Goal: Communication & Community: Answer question/provide support

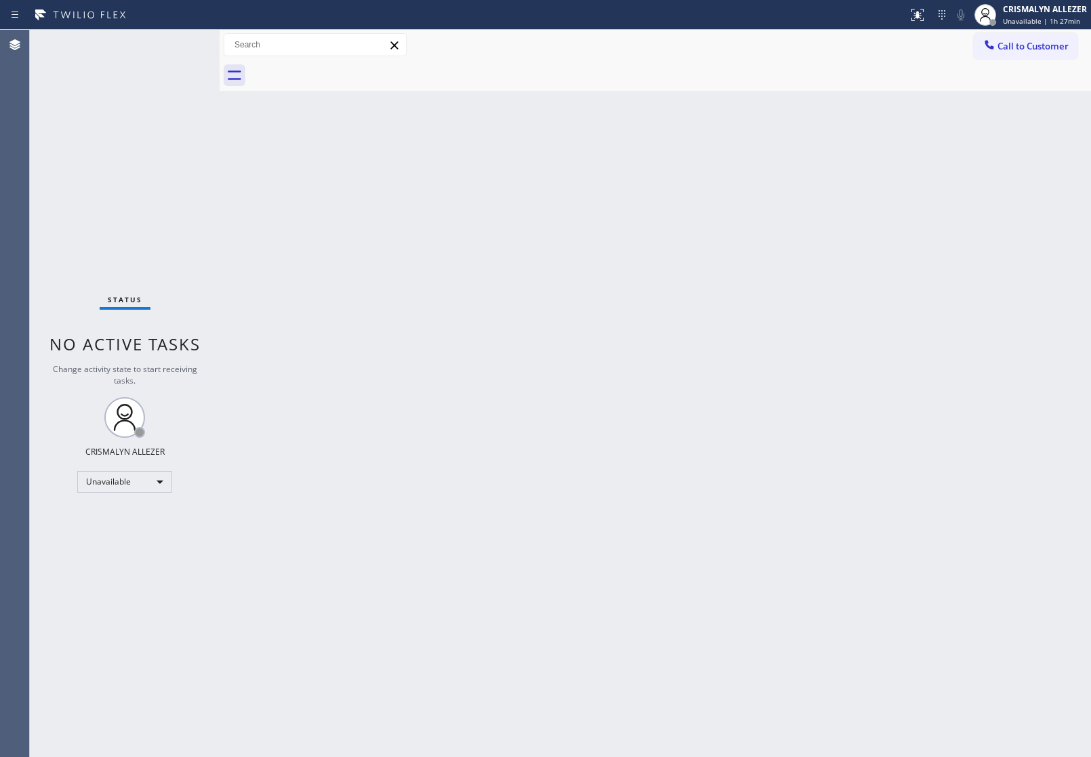
drag, startPoint x: 152, startPoint y: 520, endPoint x: 159, endPoint y: 508, distance: 13.9
click at [153, 517] on div "Status No active tasks Change activity state to start receiving tasks. CRISMALY…" at bounding box center [125, 393] width 190 height 727
click at [167, 482] on div "Unavailable" at bounding box center [124, 482] width 95 height 22
click at [133, 516] on li "Available" at bounding box center [124, 517] width 92 height 16
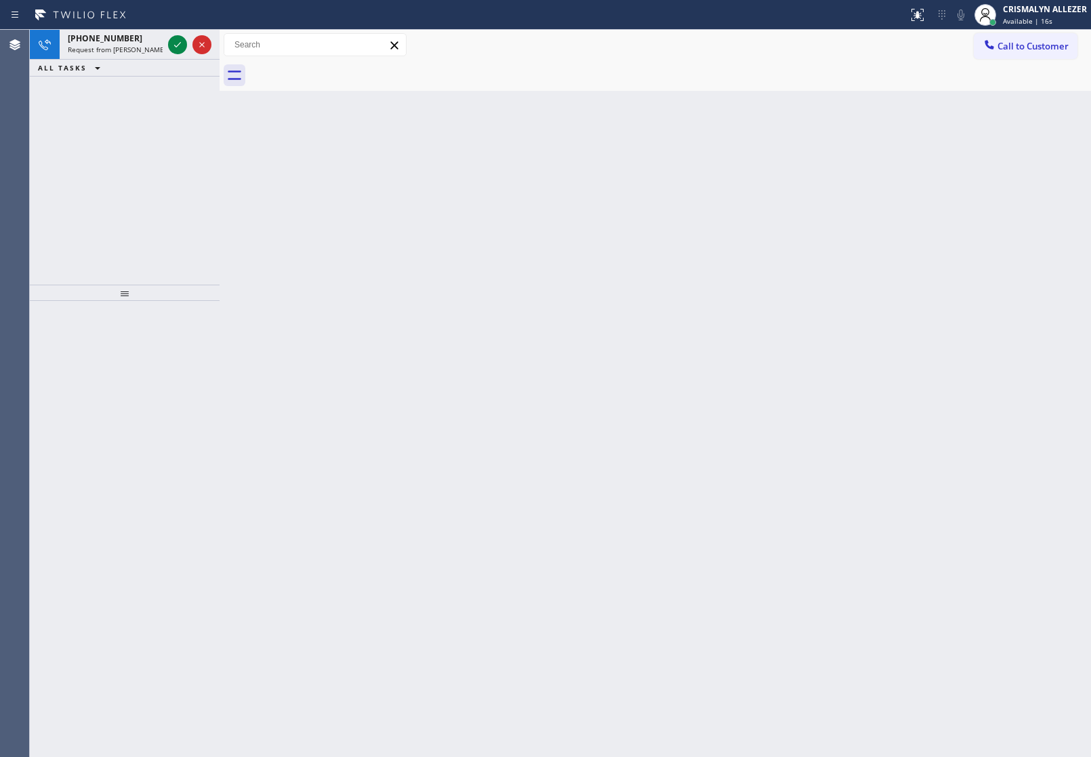
drag, startPoint x: 180, startPoint y: 149, endPoint x: 183, endPoint y: 114, distance: 35.4
click at [180, 141] on div "[PHONE_NUMBER] Request from [PERSON_NAME] (direct) ALL TASKS ALL TASKS ACTIVE T…" at bounding box center [125, 157] width 190 height 255
click at [171, 48] on icon at bounding box center [177, 45] width 16 height 16
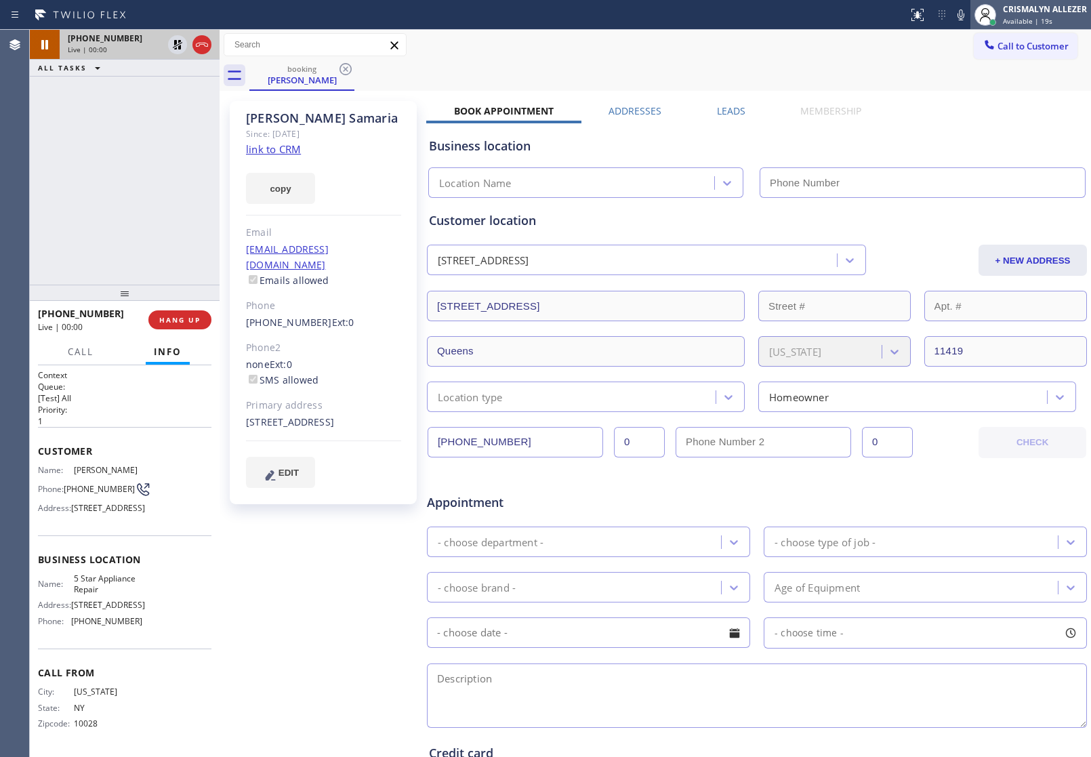
click at [1037, 18] on span "Available | 19s" at bounding box center [1027, 20] width 49 height 9
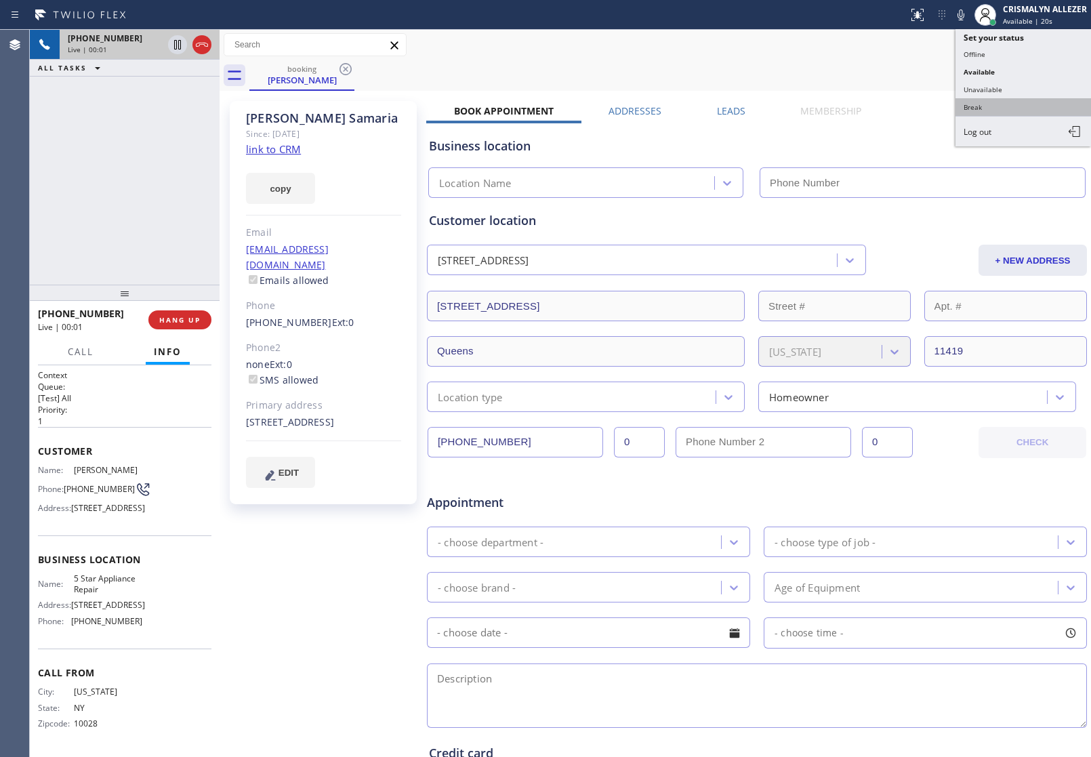
type input "[PHONE_NUMBER]"
click at [1006, 88] on button "Unavailable" at bounding box center [1022, 90] width 135 height 18
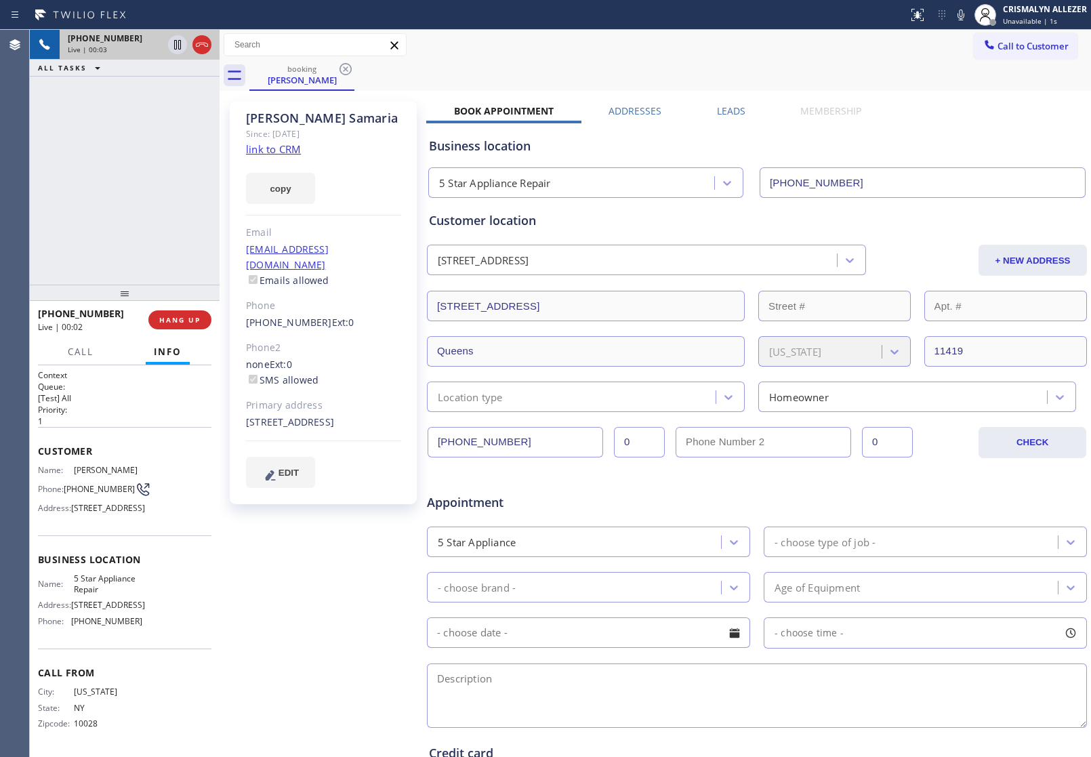
click at [275, 150] on link "link to CRM" at bounding box center [273, 149] width 55 height 14
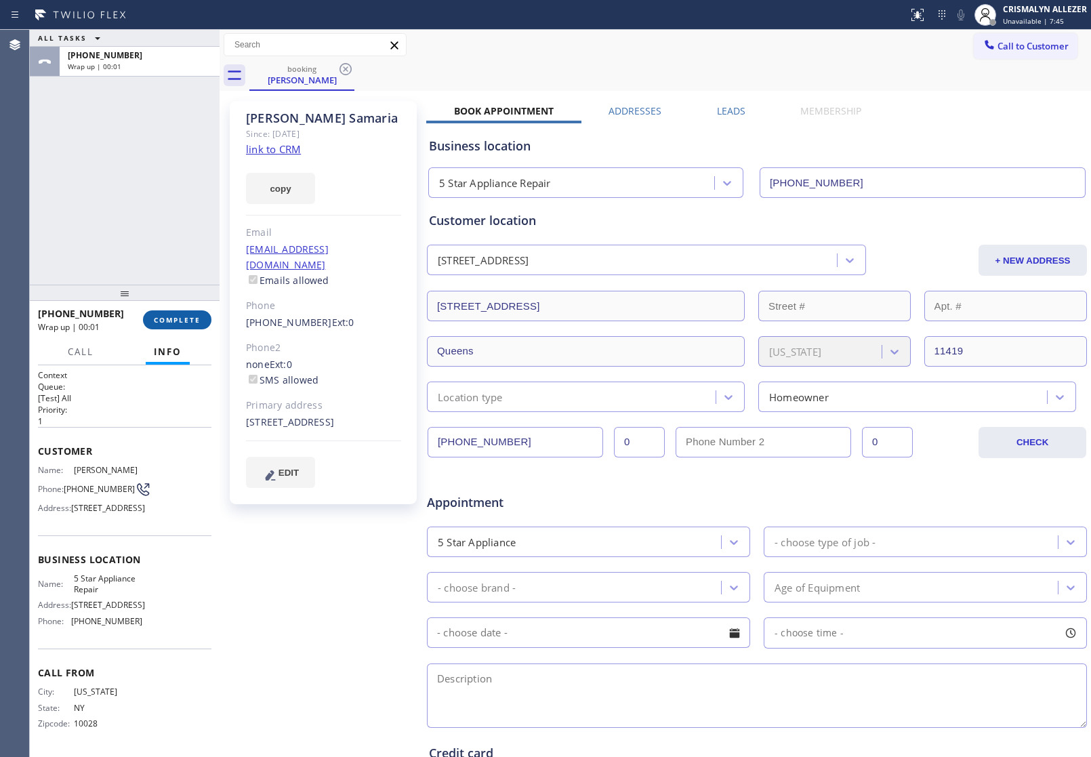
click at [176, 316] on span "COMPLETE" at bounding box center [177, 319] width 47 height 9
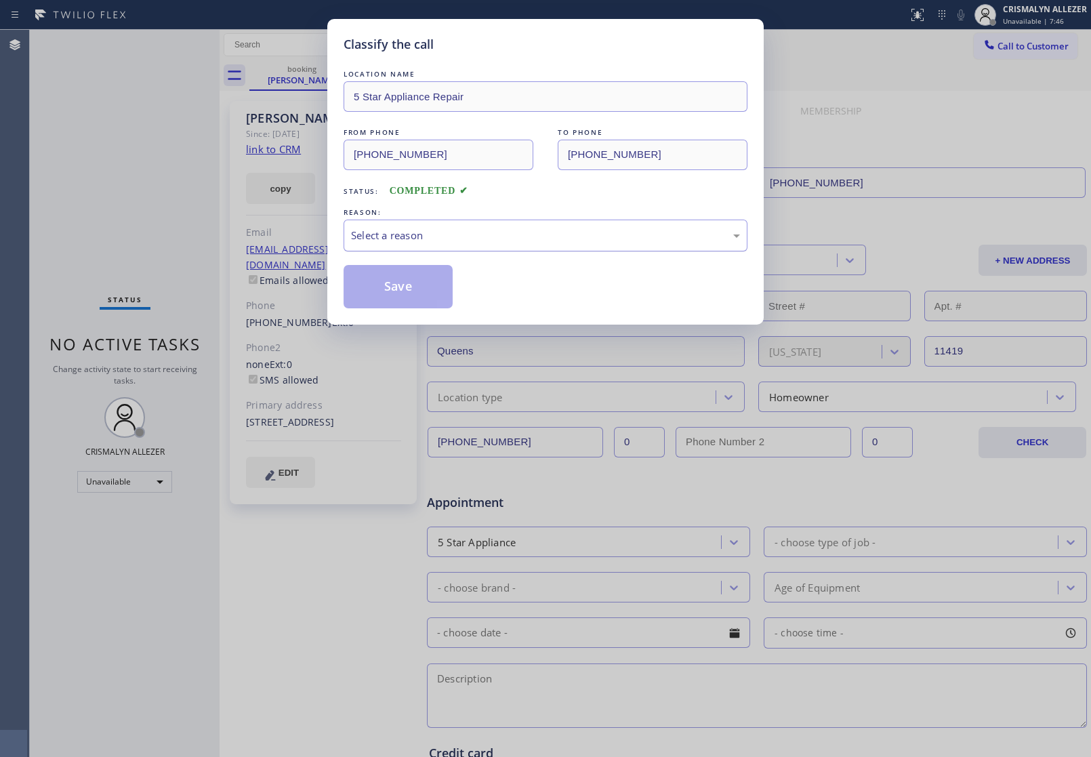
click at [496, 229] on div "Select a reason" at bounding box center [545, 236] width 389 height 16
click at [392, 292] on button "Save" at bounding box center [397, 286] width 109 height 43
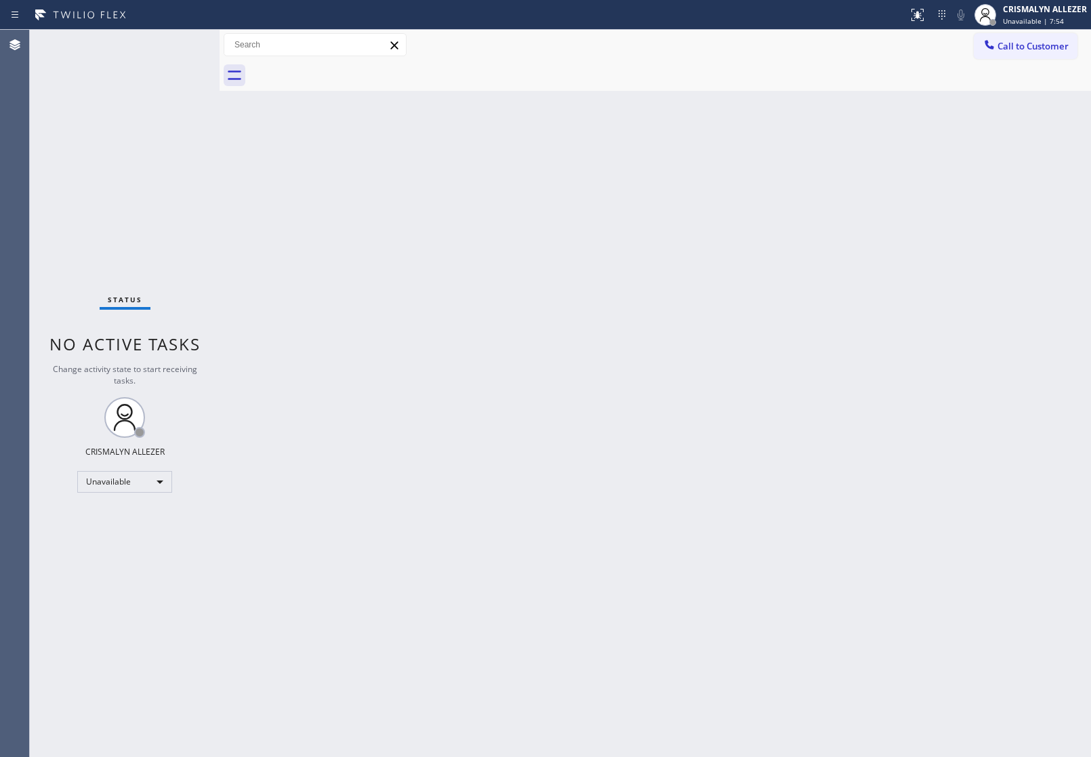
click at [457, 327] on div "Back to Dashboard Change Sender ID Customers Technicians Select a contact Outbo…" at bounding box center [654, 393] width 871 height 727
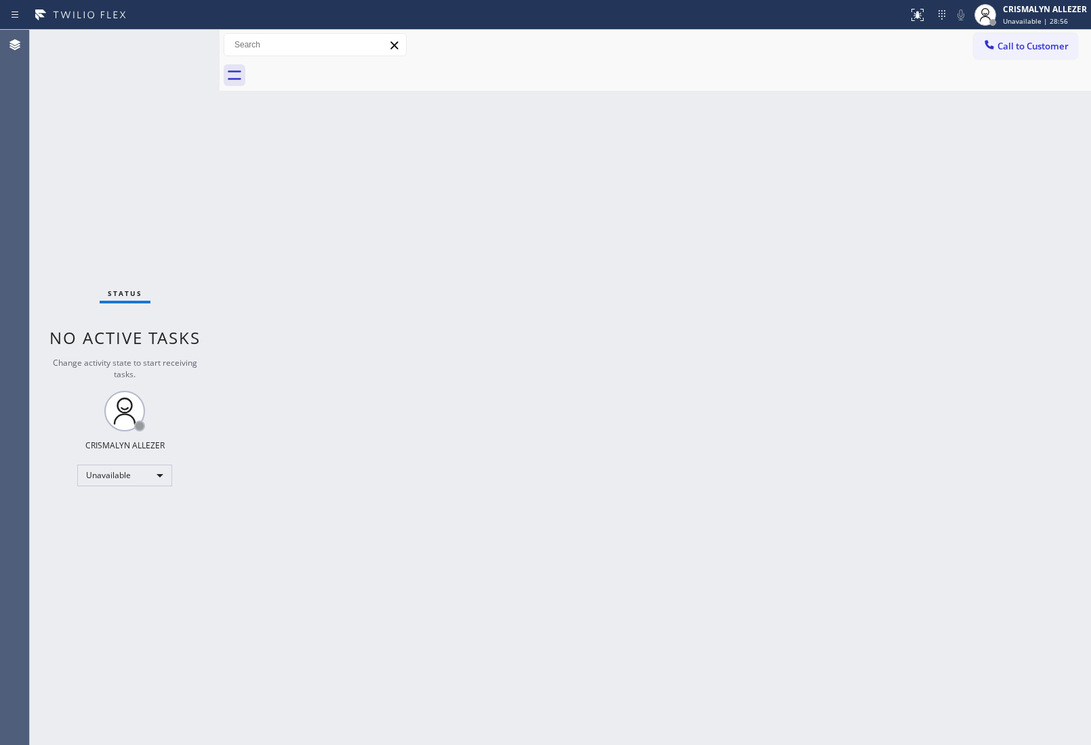
drag, startPoint x: 1033, startPoint y: 39, endPoint x: 837, endPoint y: 159, distance: 229.6
click at [1017, 58] on button "Call to Customer" at bounding box center [1026, 46] width 104 height 26
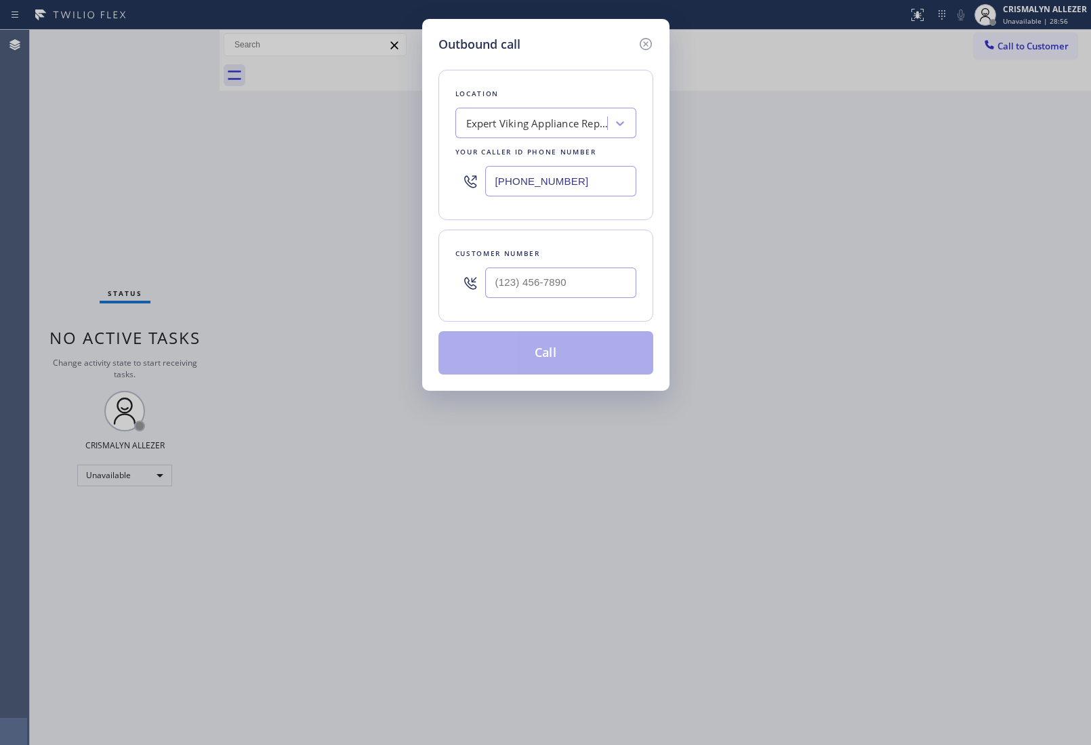
drag, startPoint x: 594, startPoint y: 186, endPoint x: 201, endPoint y: 171, distance: 393.9
click at [226, 173] on div "Outbound call Location Expert Viking Appliance Repair Your caller id phone numb…" at bounding box center [545, 372] width 1091 height 745
paste input "18) 698-2988"
type input "[PHONE_NUMBER]"
click at [587, 295] on input "(___) ___-____" at bounding box center [560, 283] width 151 height 30
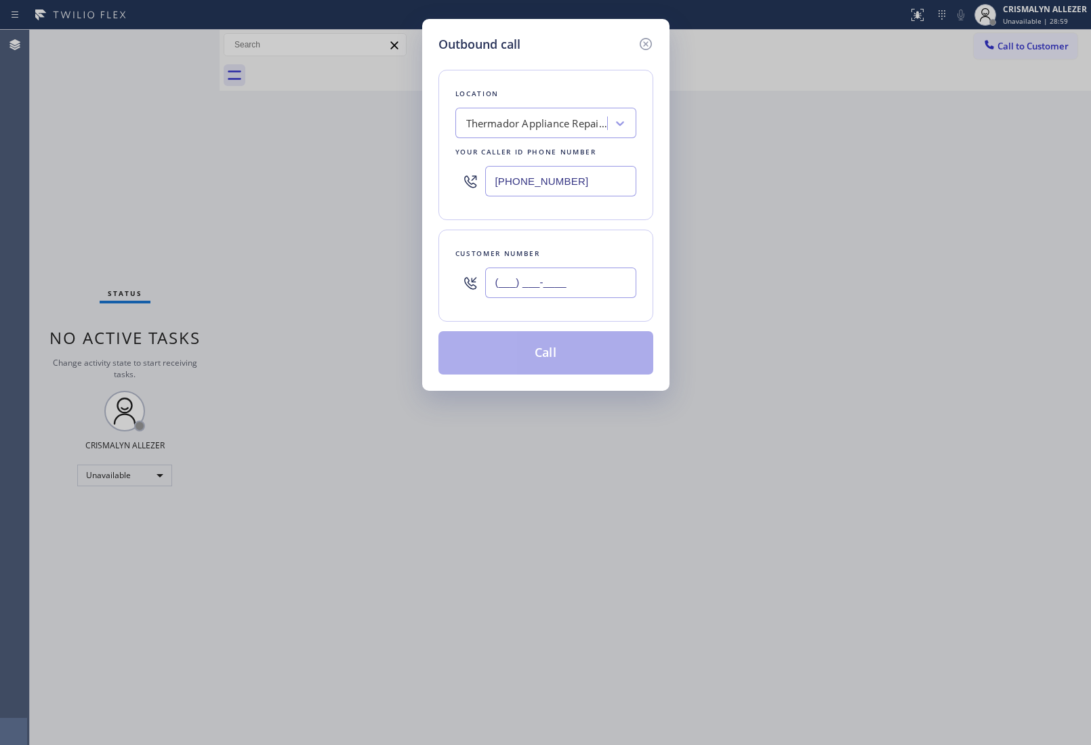
paste input "514) 861-6093"
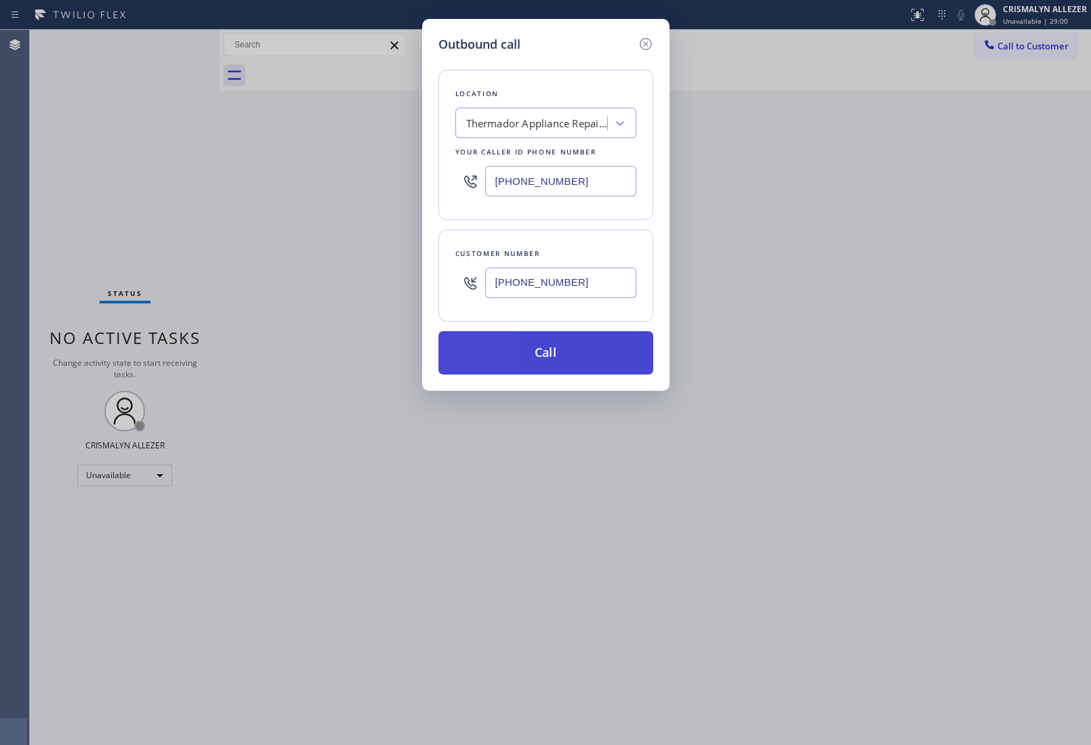
type input "[PHONE_NUMBER]"
click at [557, 354] on button "Call" at bounding box center [545, 352] width 215 height 43
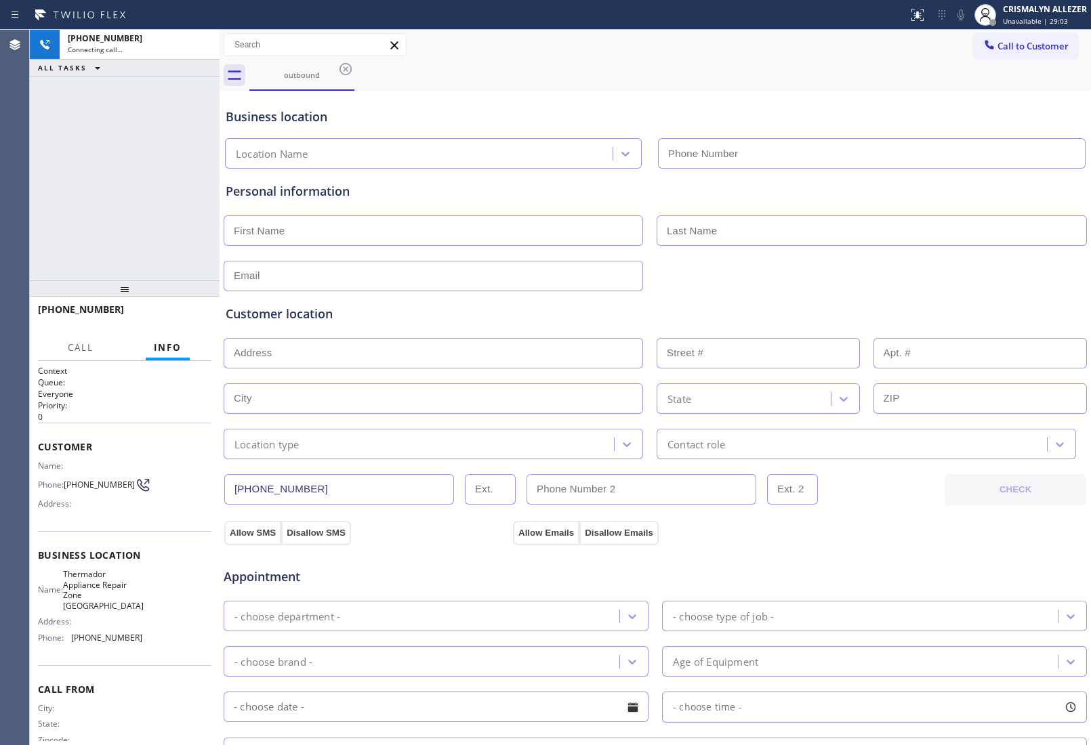
type input "[PHONE_NUMBER]"
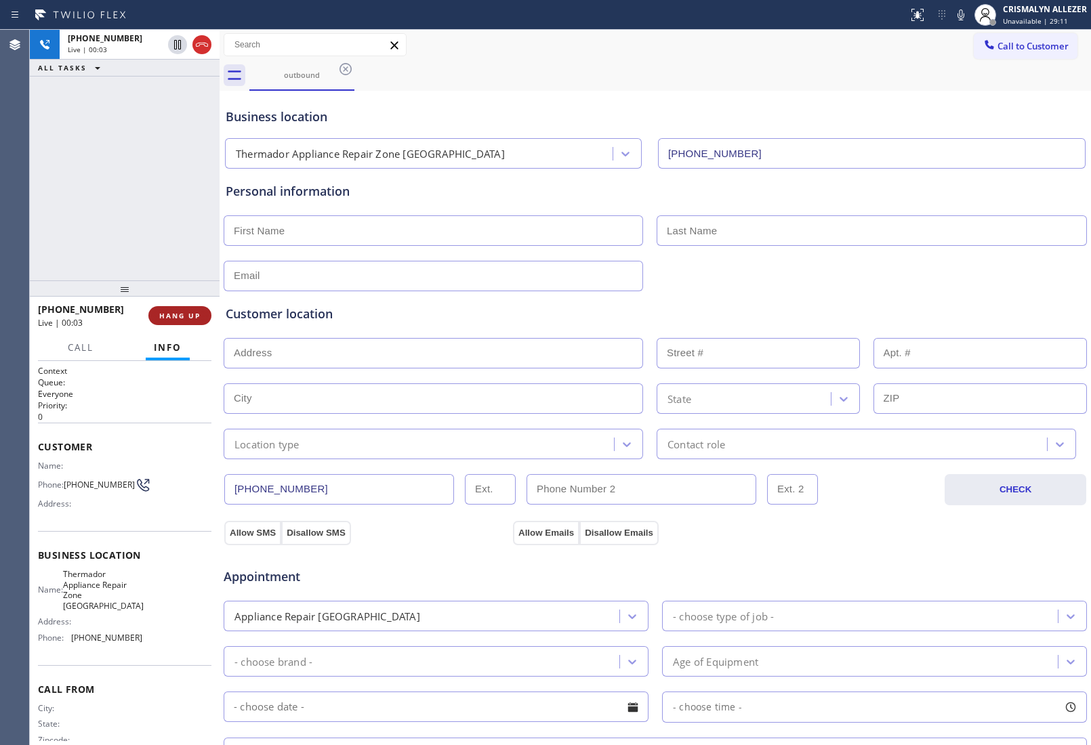
click at [175, 317] on span "HANG UP" at bounding box center [179, 315] width 41 height 9
click at [175, 317] on span "COMPLETE" at bounding box center [177, 315] width 47 height 9
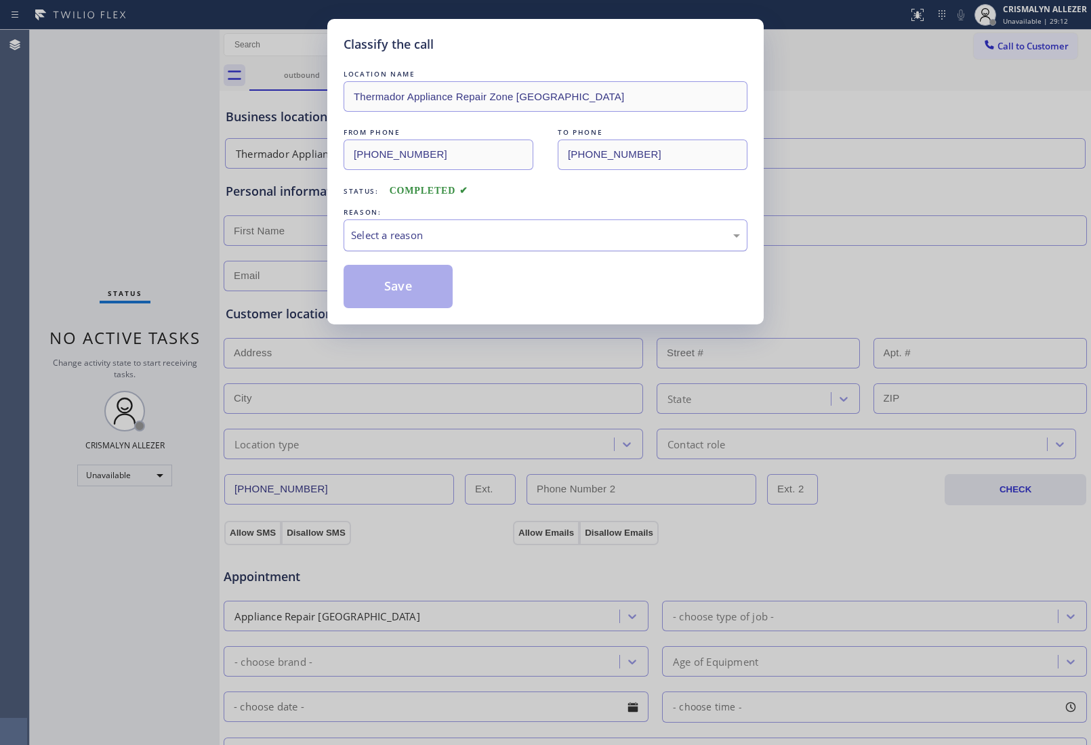
click at [539, 237] on div "Select a reason" at bounding box center [545, 236] width 389 height 16
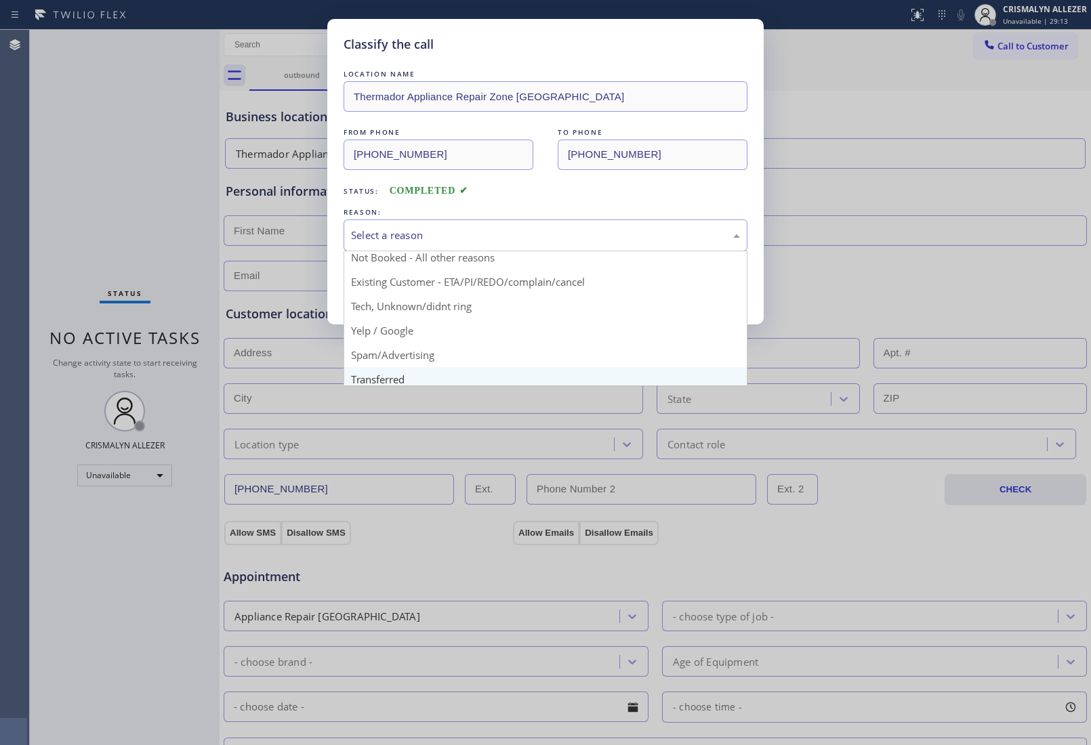
scroll to position [85, 0]
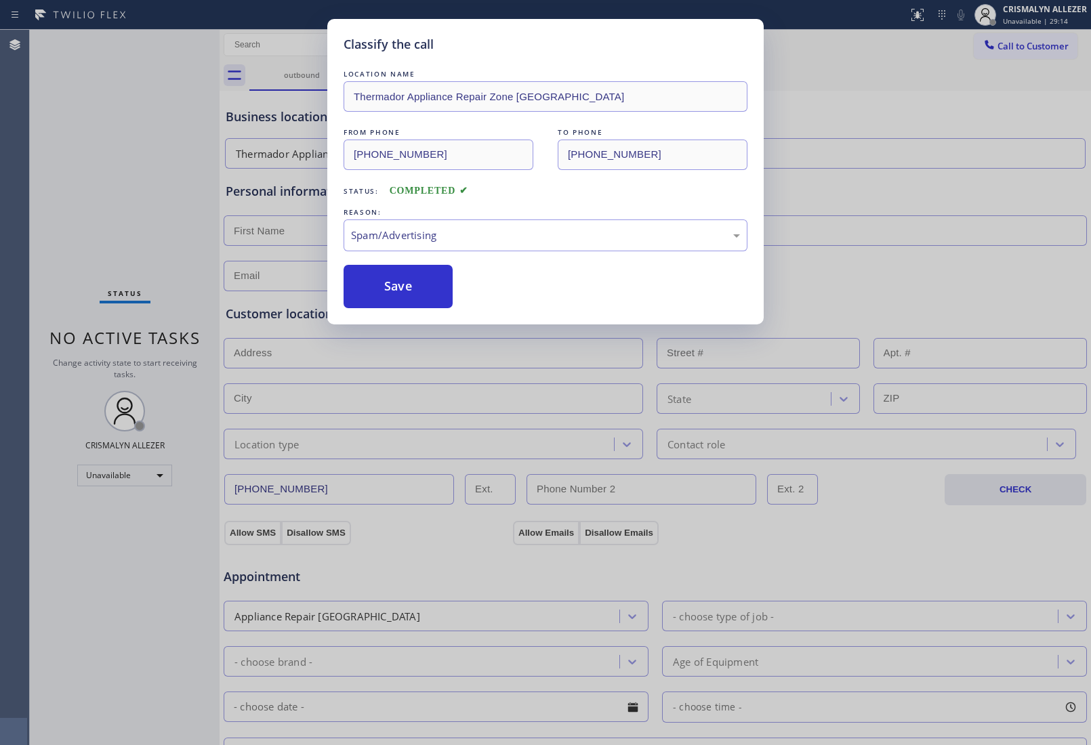
click at [415, 310] on div "Classify the call LOCATION NAME Thermador Appliance Repair Zone [GEOGRAPHIC_DAT…" at bounding box center [545, 172] width 436 height 306
click at [420, 287] on button "Save" at bounding box center [397, 286] width 109 height 43
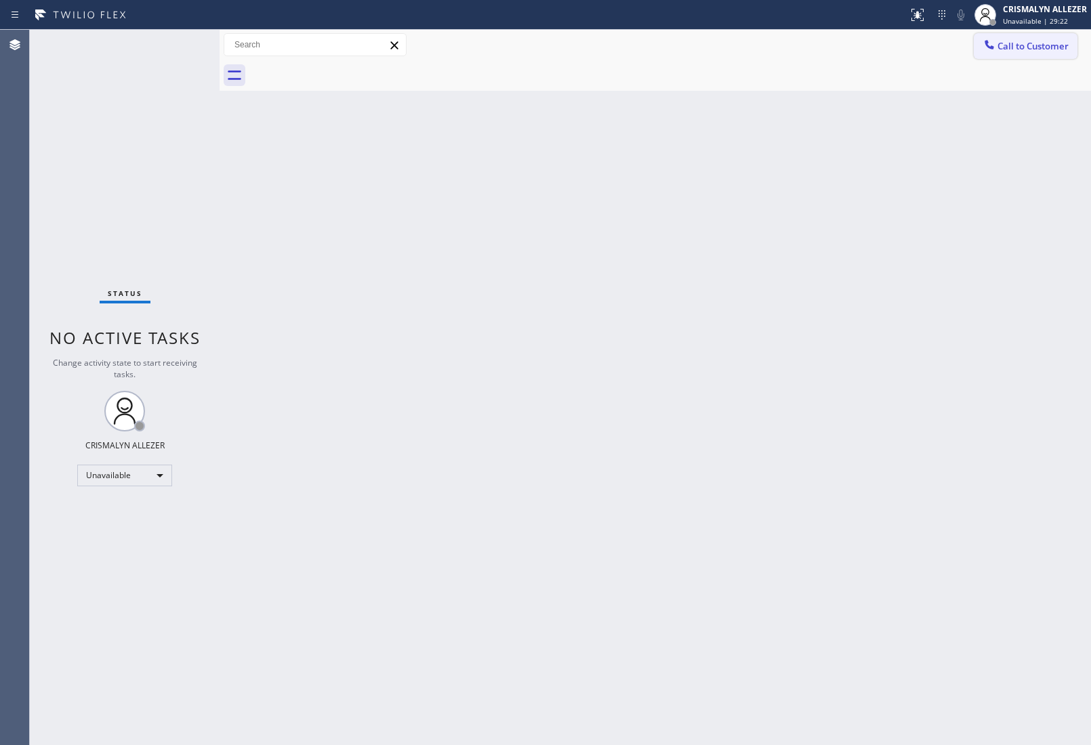
click at [1022, 53] on button "Call to Customer" at bounding box center [1026, 46] width 104 height 26
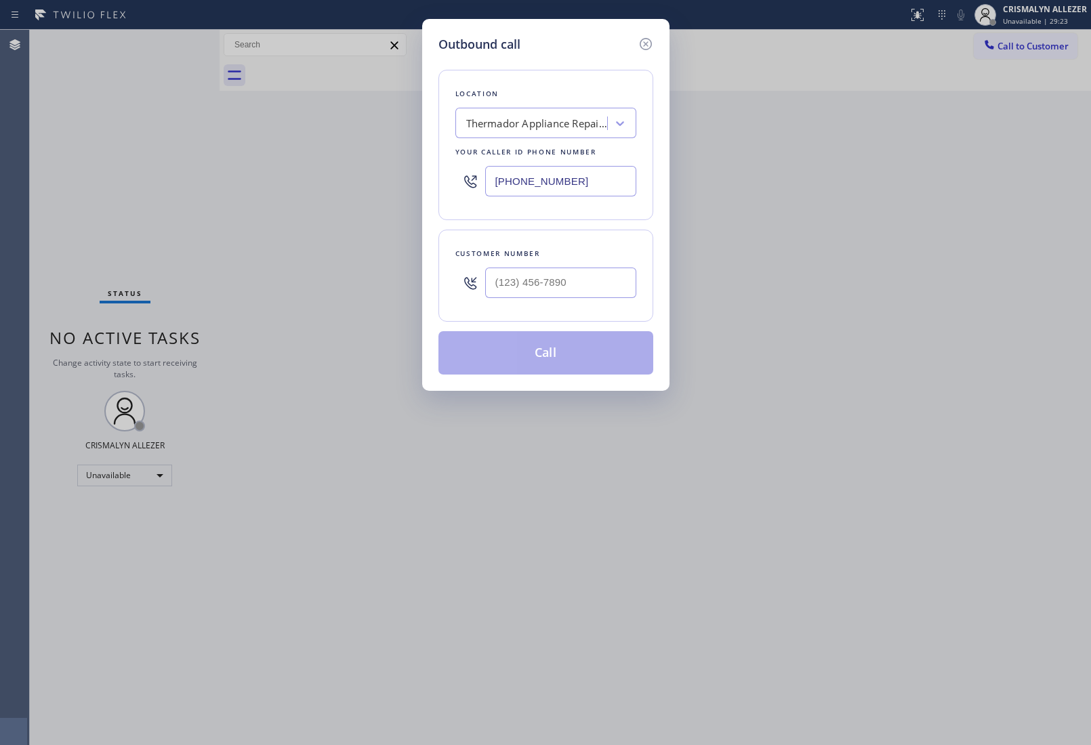
paste input "203) 864-3501"
drag, startPoint x: 586, startPoint y: 194, endPoint x: 141, endPoint y: 192, distance: 445.1
click at [144, 192] on div "Outbound call Location Thermador Appliance Repair Zone [GEOGRAPHIC_DATA] Your c…" at bounding box center [545, 372] width 1091 height 745
type input "[PHONE_NUMBER]"
click at [563, 289] on input "(___) ___-____" at bounding box center [560, 283] width 151 height 30
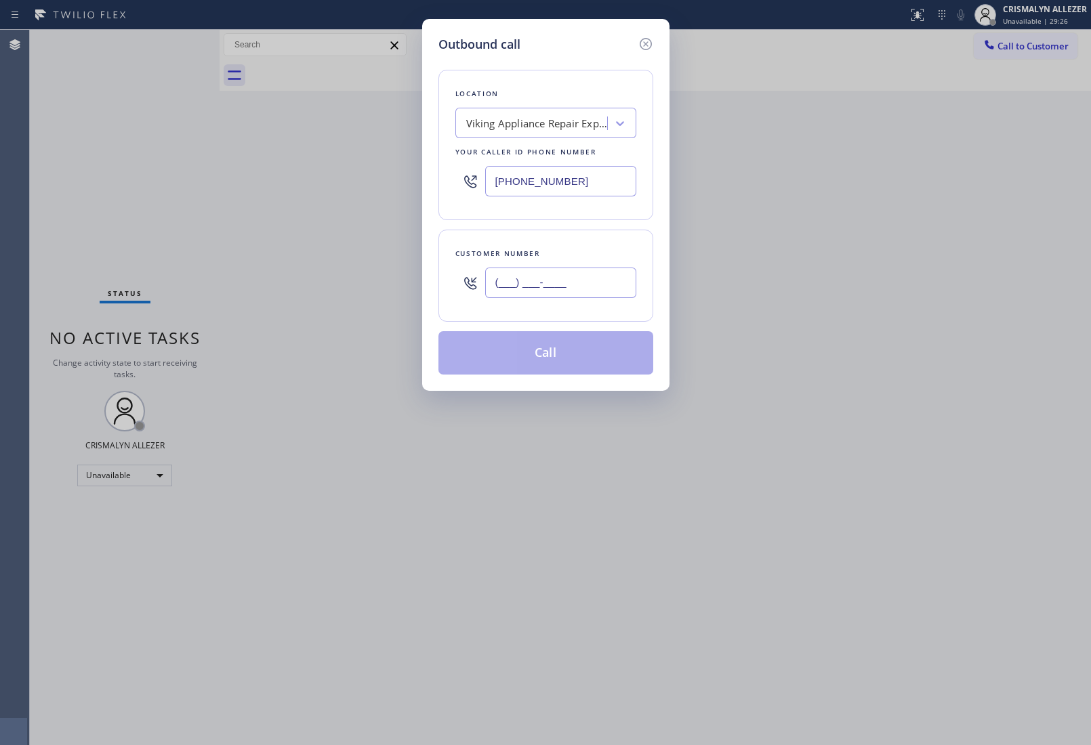
paste input "475) 300-8408"
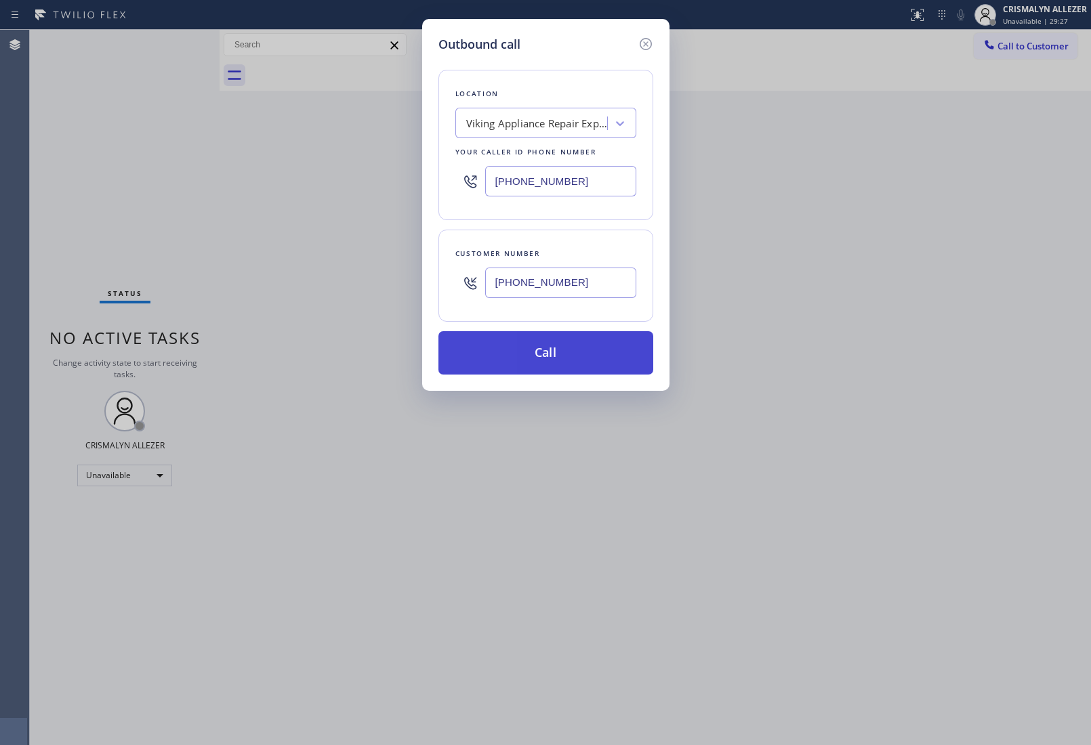
type input "[PHONE_NUMBER]"
click at [560, 357] on button "Call" at bounding box center [545, 352] width 215 height 43
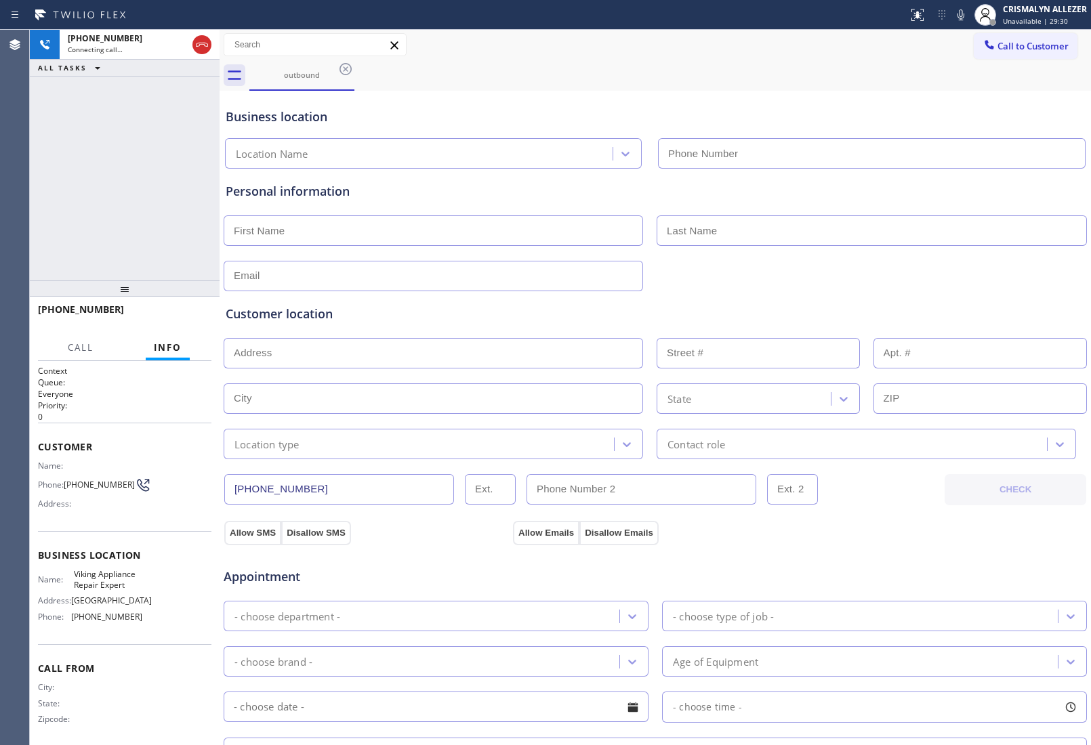
type input "[PHONE_NUMBER]"
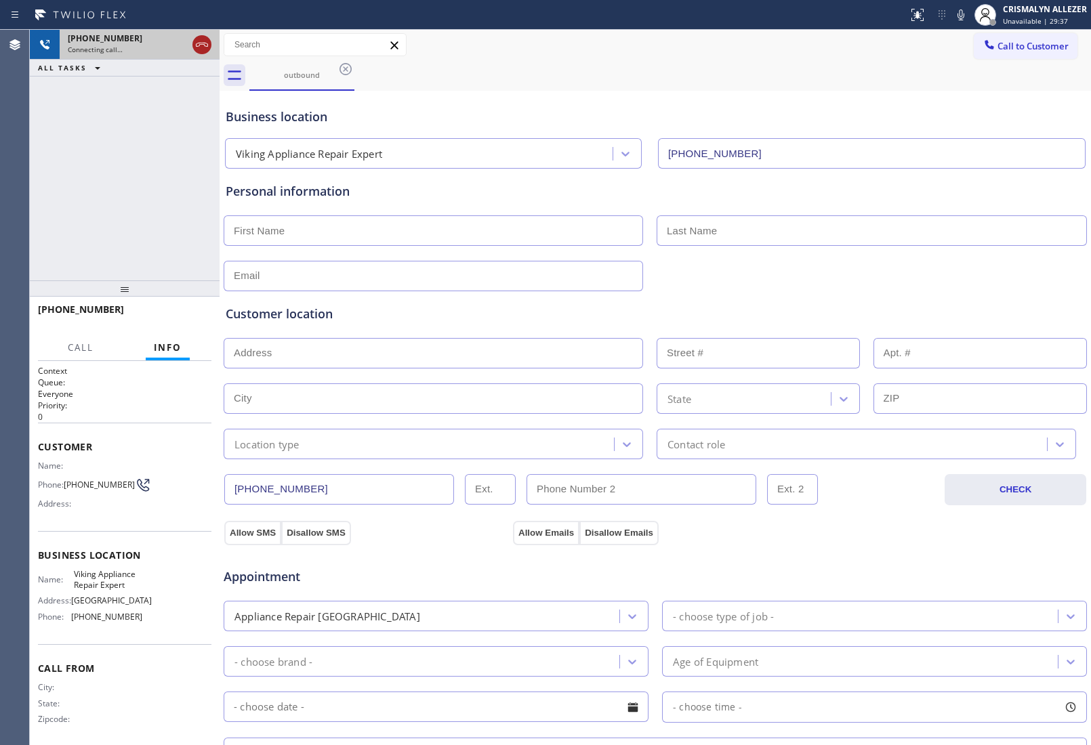
click at [208, 49] on icon at bounding box center [202, 45] width 16 height 16
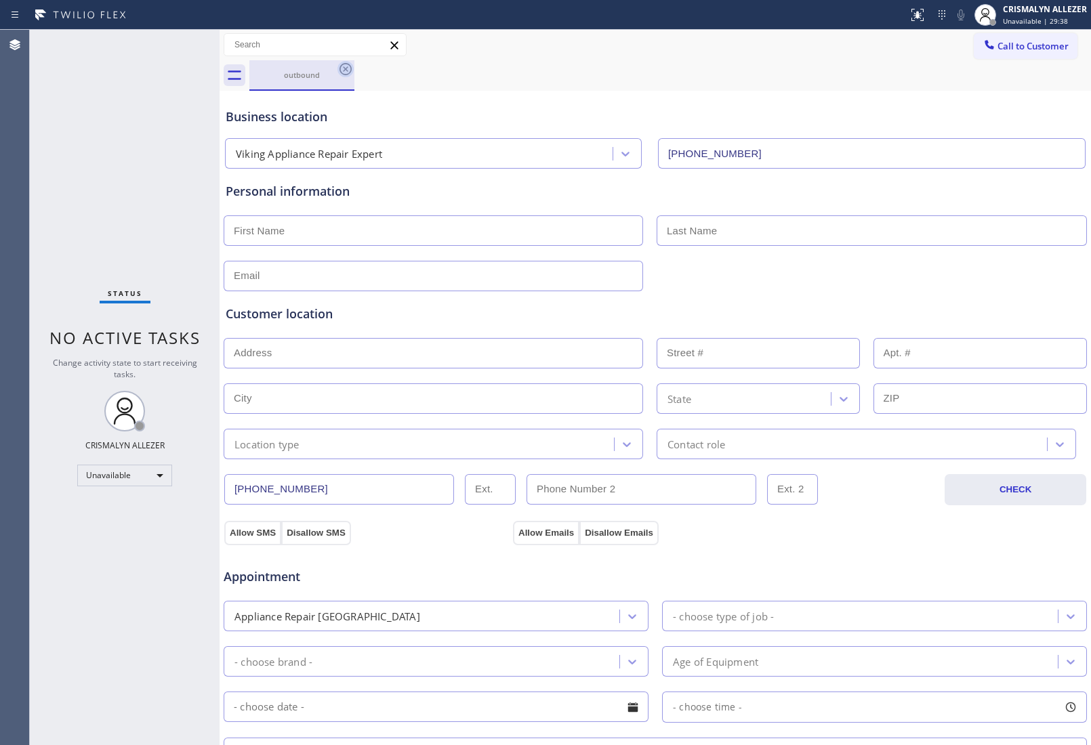
click at [350, 70] on icon at bounding box center [345, 69] width 16 height 16
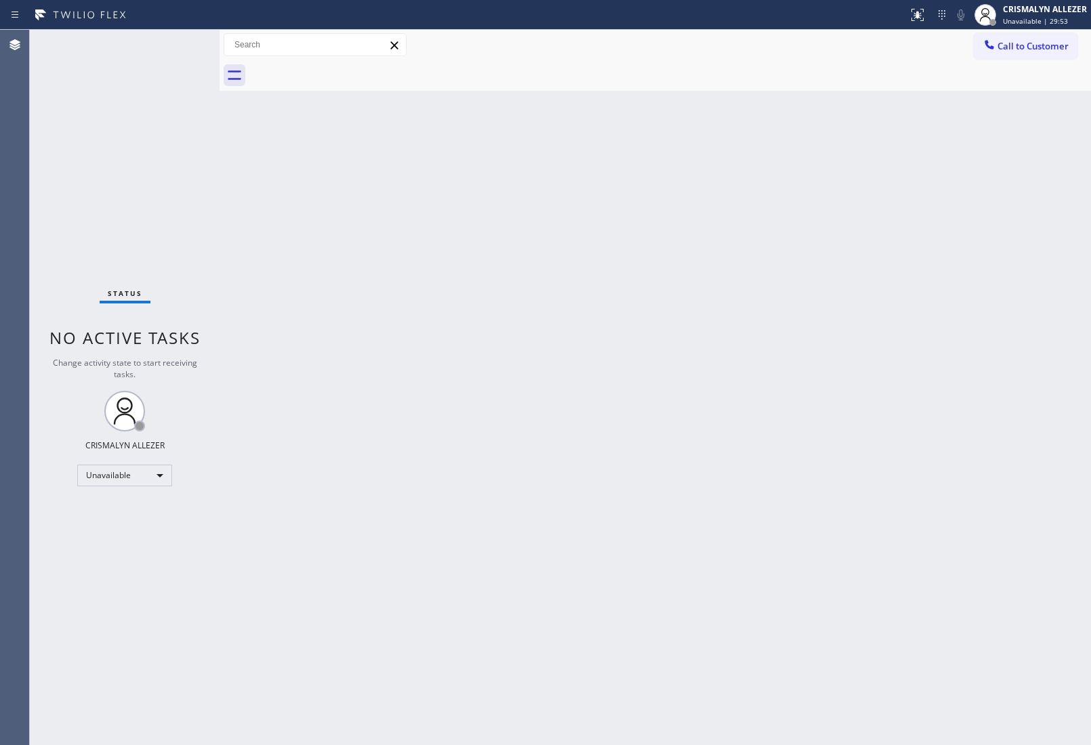
drag, startPoint x: 1024, startPoint y: 45, endPoint x: 818, endPoint y: 165, distance: 237.4
click at [1017, 51] on span "Call to Customer" at bounding box center [1032, 46] width 71 height 12
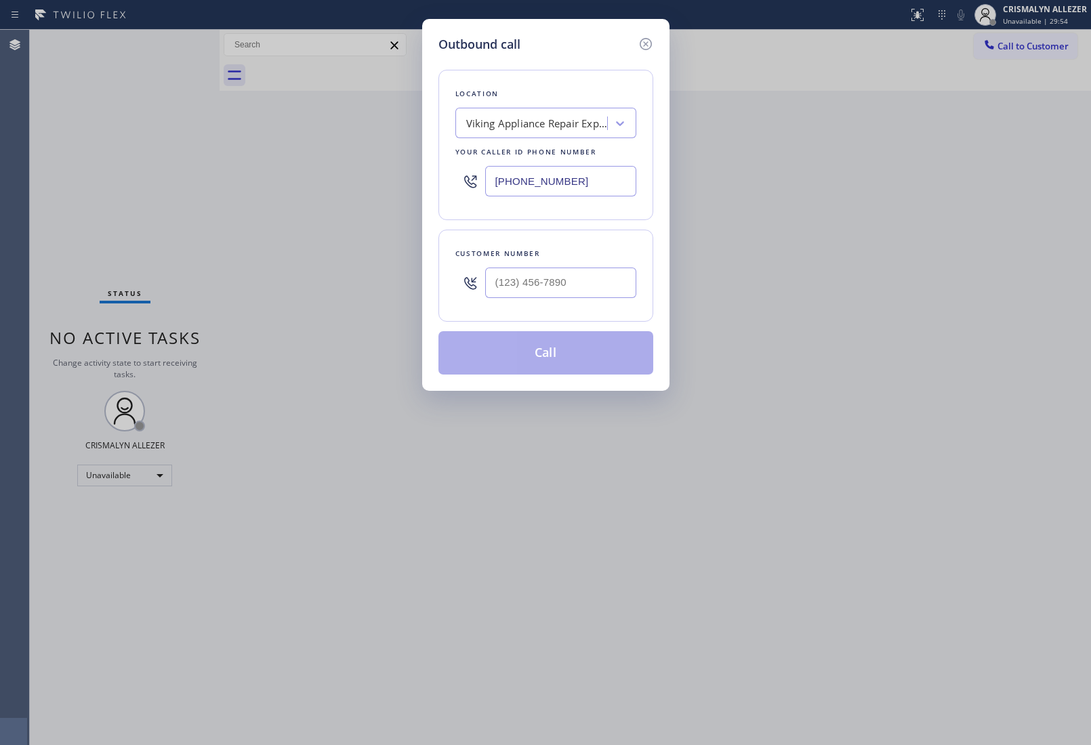
drag, startPoint x: 587, startPoint y: 182, endPoint x: 238, endPoint y: 181, distance: 348.2
click at [332, 180] on div "Outbound call Location Viking Appliance Repair Expert Your caller id phone numb…" at bounding box center [545, 372] width 1091 height 745
paste input "818) 918-4452"
type input "[PHONE_NUMBER]"
click at [579, 289] on input "(___) ___-____" at bounding box center [560, 283] width 151 height 30
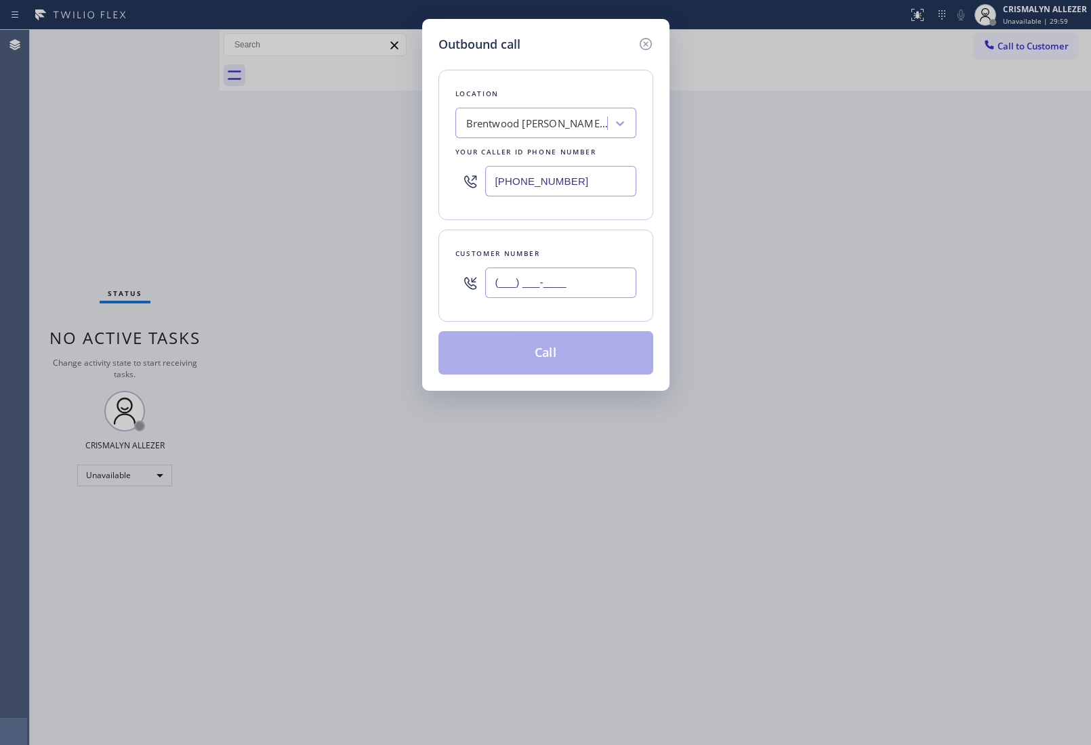
paste input "310) 901-0442"
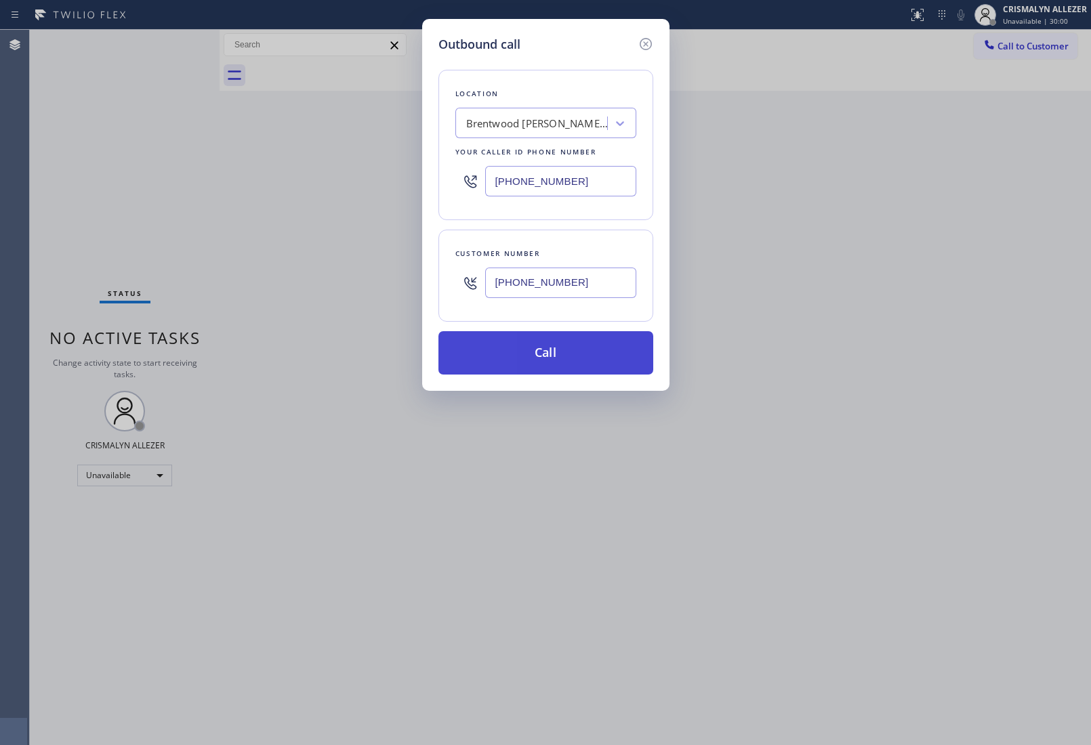
type input "[PHONE_NUMBER]"
click at [547, 353] on button "Call" at bounding box center [545, 352] width 215 height 43
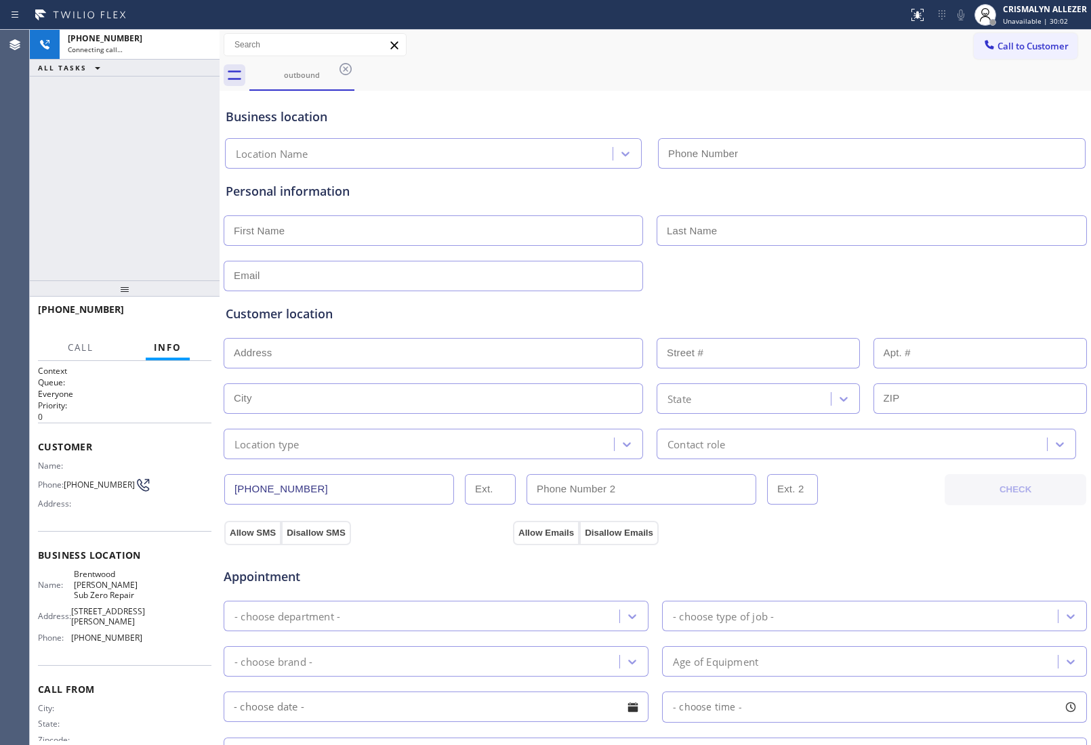
type input "[PHONE_NUMBER]"
drag, startPoint x: 463, startPoint y: 742, endPoint x: 464, endPoint y: 749, distance: 6.9
click at [464, 745] on html "Status report No issues detected If you experience an issue, please download th…" at bounding box center [545, 372] width 1091 height 745
drag, startPoint x: 444, startPoint y: 742, endPoint x: 444, endPoint y: 756, distance: 13.5
click at [444, 745] on html "Status report No issues detected If you experience an issue, please download th…" at bounding box center [545, 372] width 1091 height 745
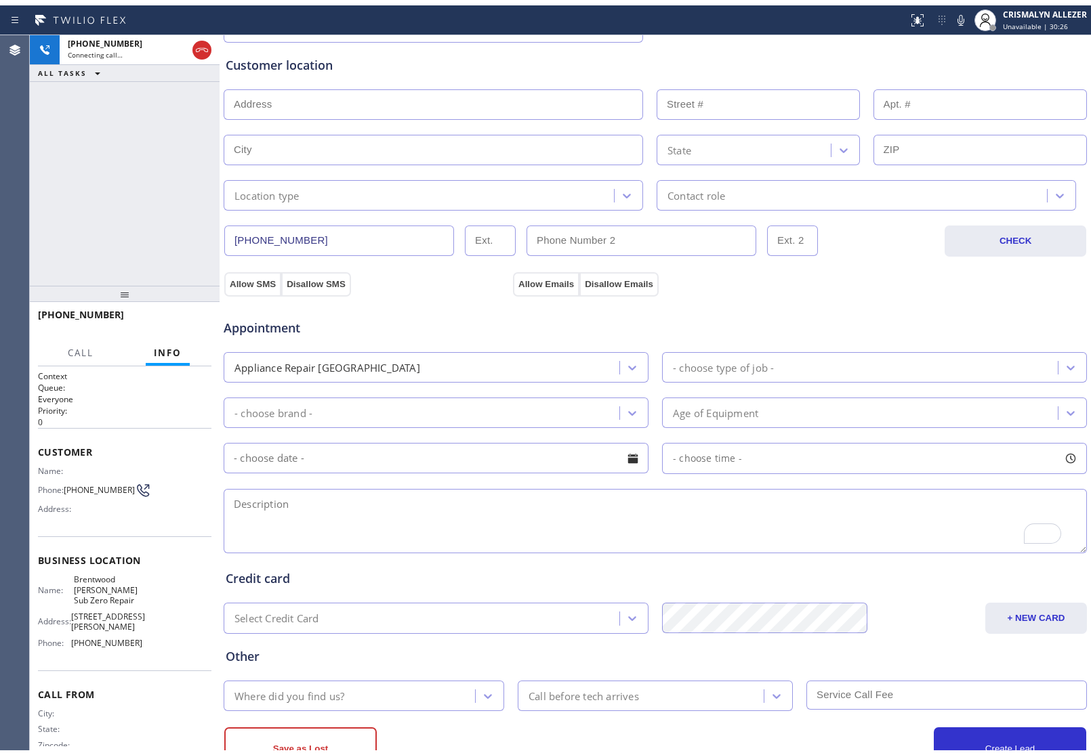
scroll to position [254, 0]
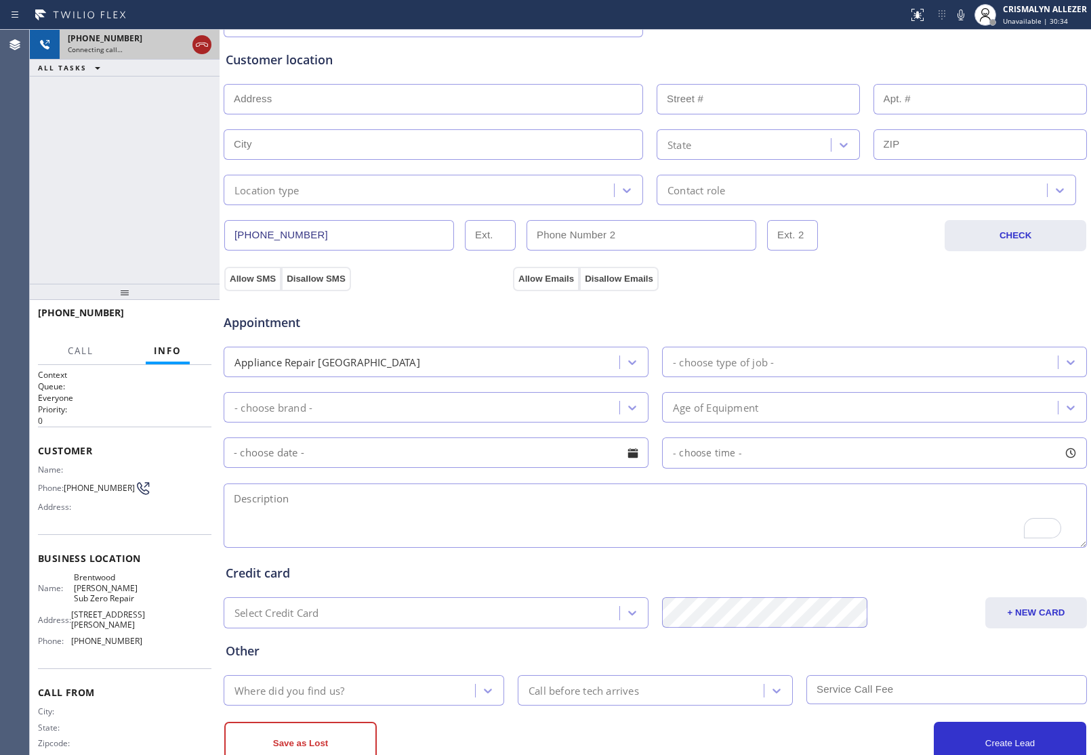
click at [202, 47] on icon at bounding box center [202, 45] width 16 height 16
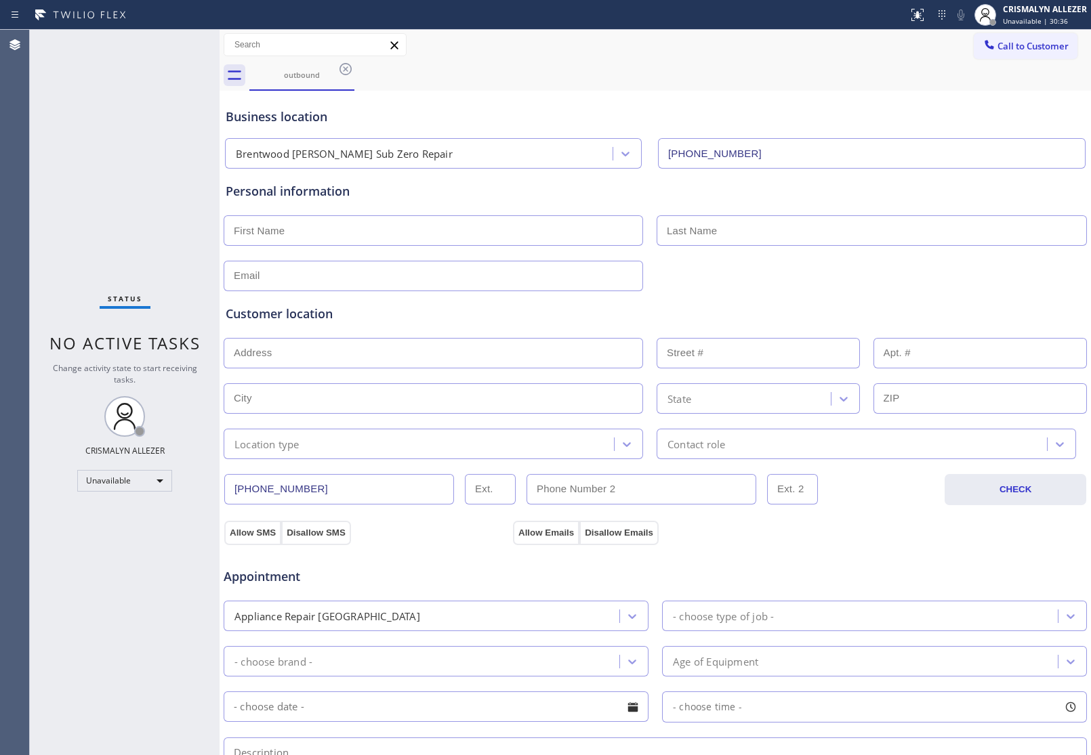
click at [394, 45] on icon at bounding box center [393, 44] width 7 height 7
click at [346, 65] on icon at bounding box center [345, 69] width 16 height 16
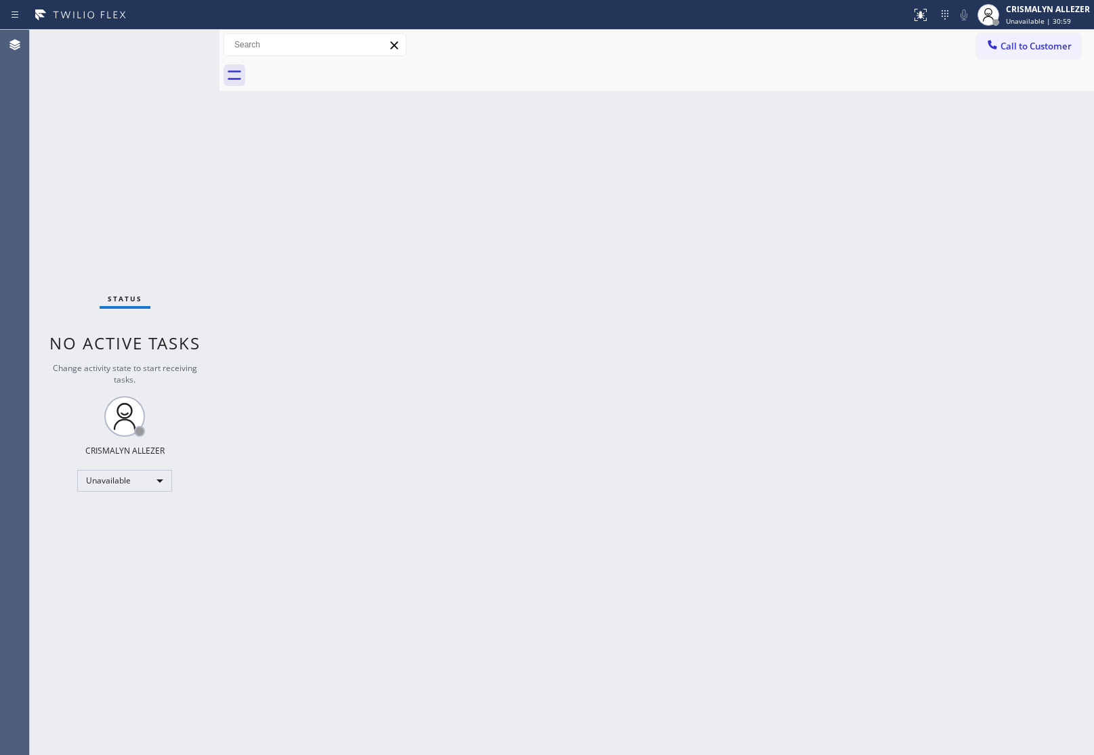
drag, startPoint x: 888, startPoint y: 346, endPoint x: 894, endPoint y: 329, distance: 18.6
click at [889, 339] on div "Back to Dashboard Change Sender ID Customers Technicians Select a contact Outbo…" at bounding box center [656, 393] width 875 height 726
click at [1003, 54] on button "Call to Customer" at bounding box center [1029, 46] width 104 height 26
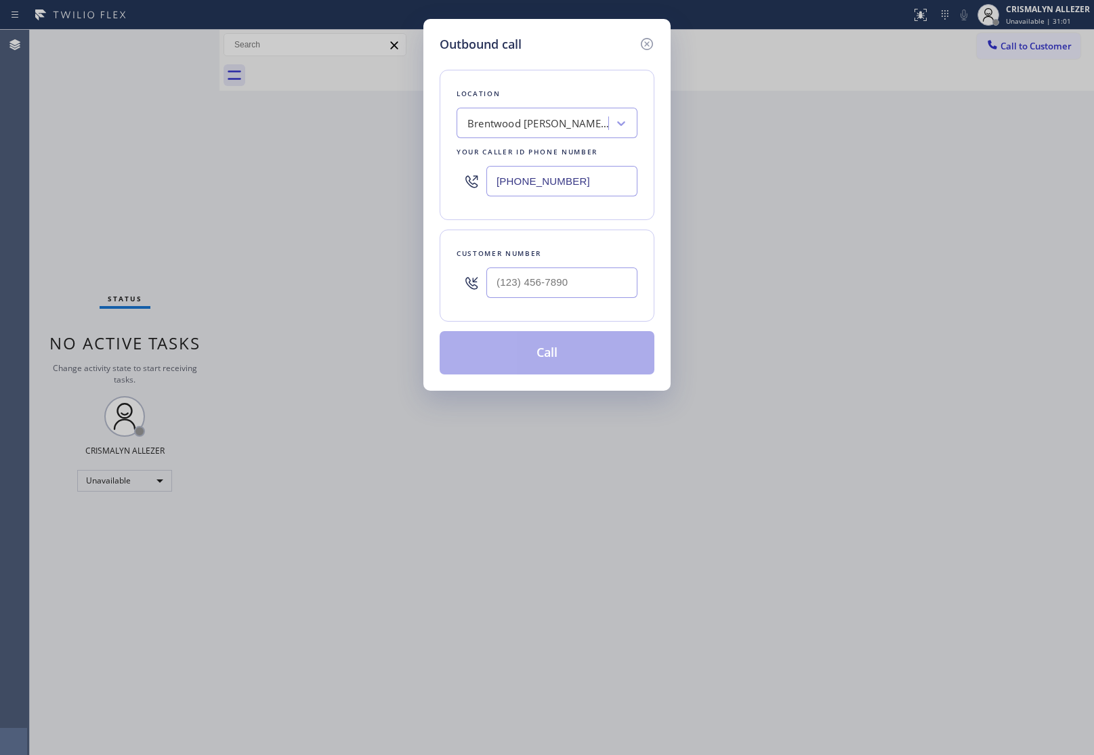
drag, startPoint x: 471, startPoint y: 187, endPoint x: 330, endPoint y: 207, distance: 142.3
click at [318, 191] on div "Outbound call Location [GEOGRAPHIC_DATA] [PERSON_NAME] Sub Zero Repair Your cal…" at bounding box center [547, 377] width 1094 height 755
paste input "949) 724-9281"
type input "[PHONE_NUMBER]"
click at [587, 280] on input "(___) ___-____" at bounding box center [561, 283] width 151 height 30
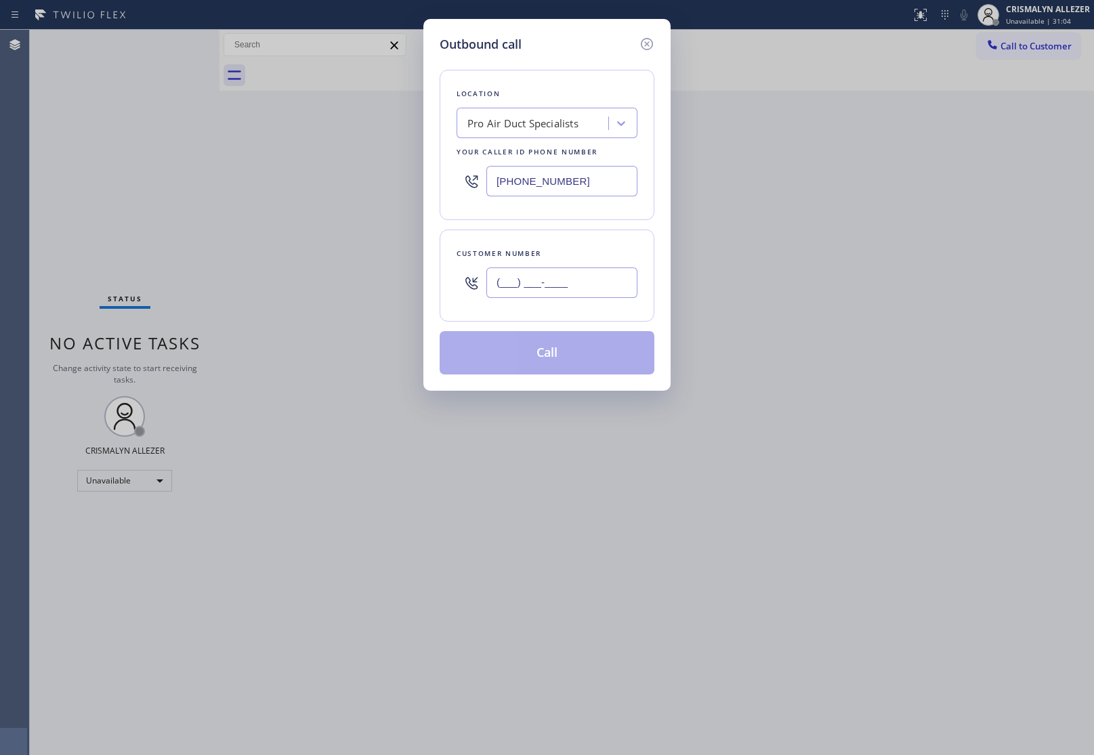
paste input "888) 777-2094"
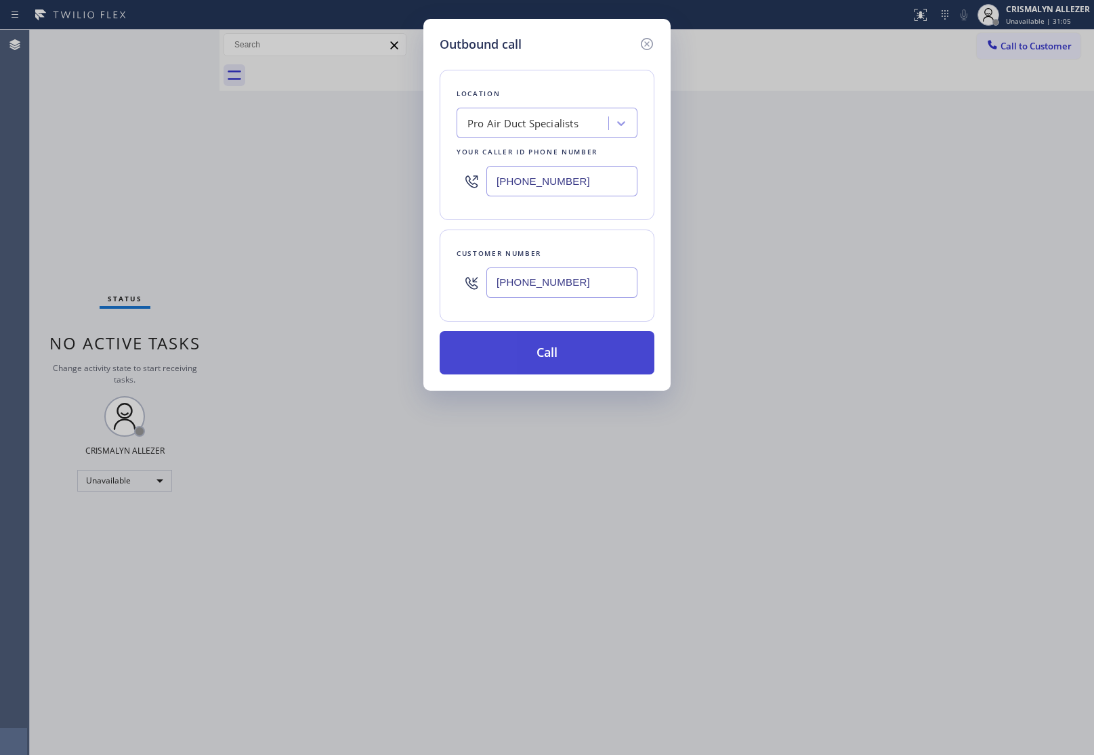
type input "[PHONE_NUMBER]"
click at [572, 348] on button "Call" at bounding box center [547, 352] width 215 height 43
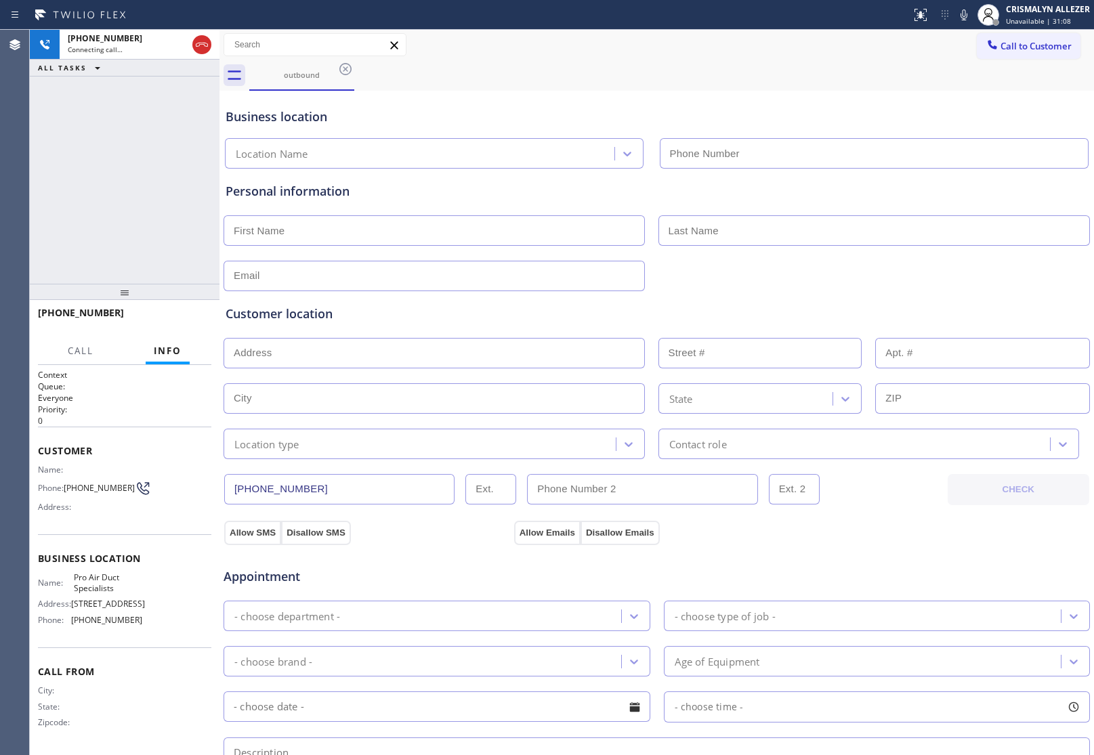
type input "[PHONE_NUMBER]"
click at [177, 320] on span "HANG UP" at bounding box center [179, 318] width 41 height 9
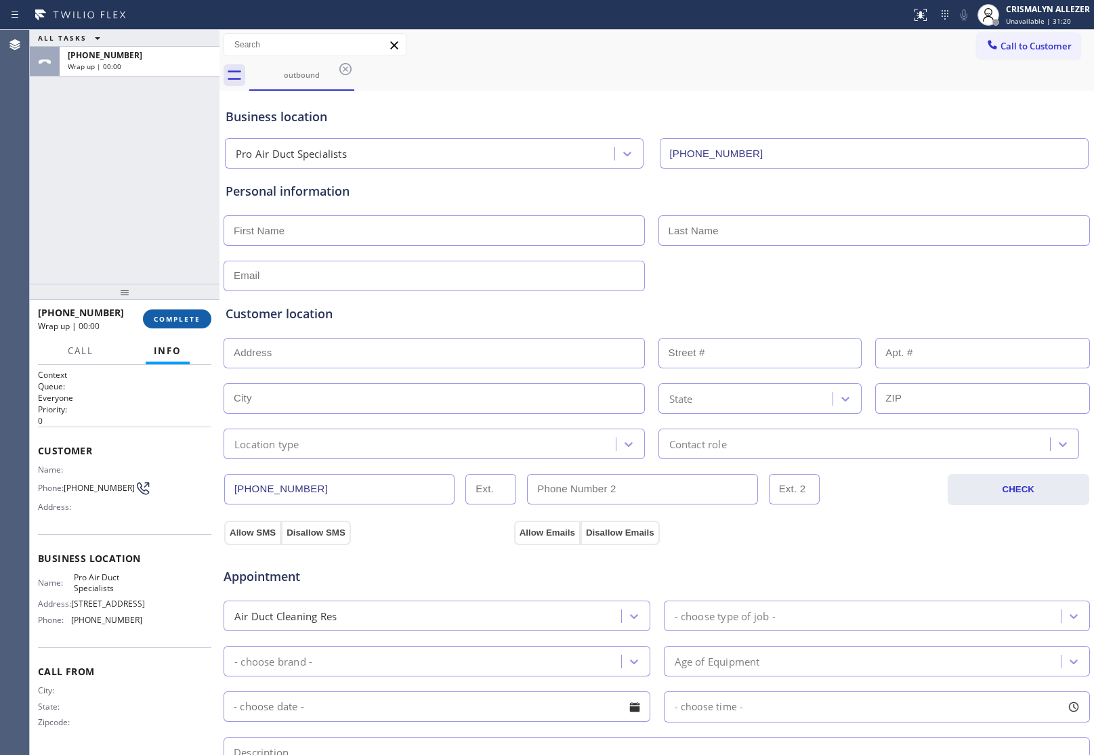
click at [177, 320] on span "COMPLETE" at bounding box center [177, 318] width 47 height 9
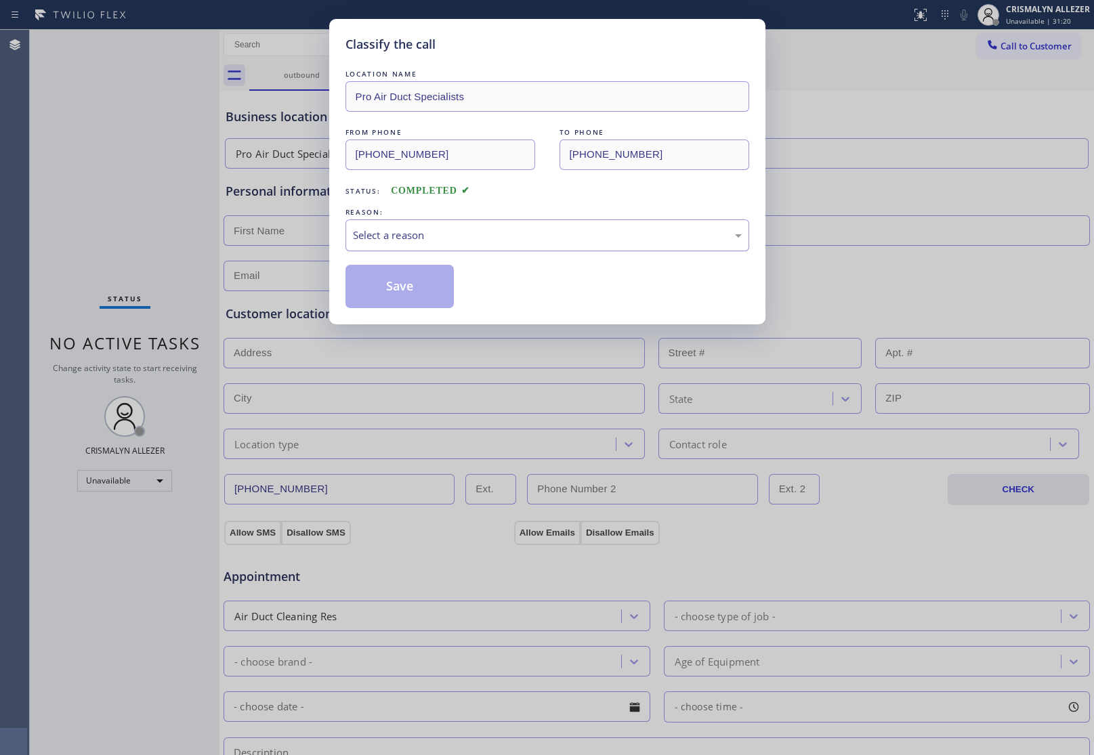
click at [580, 232] on div "Select a reason" at bounding box center [547, 236] width 389 height 16
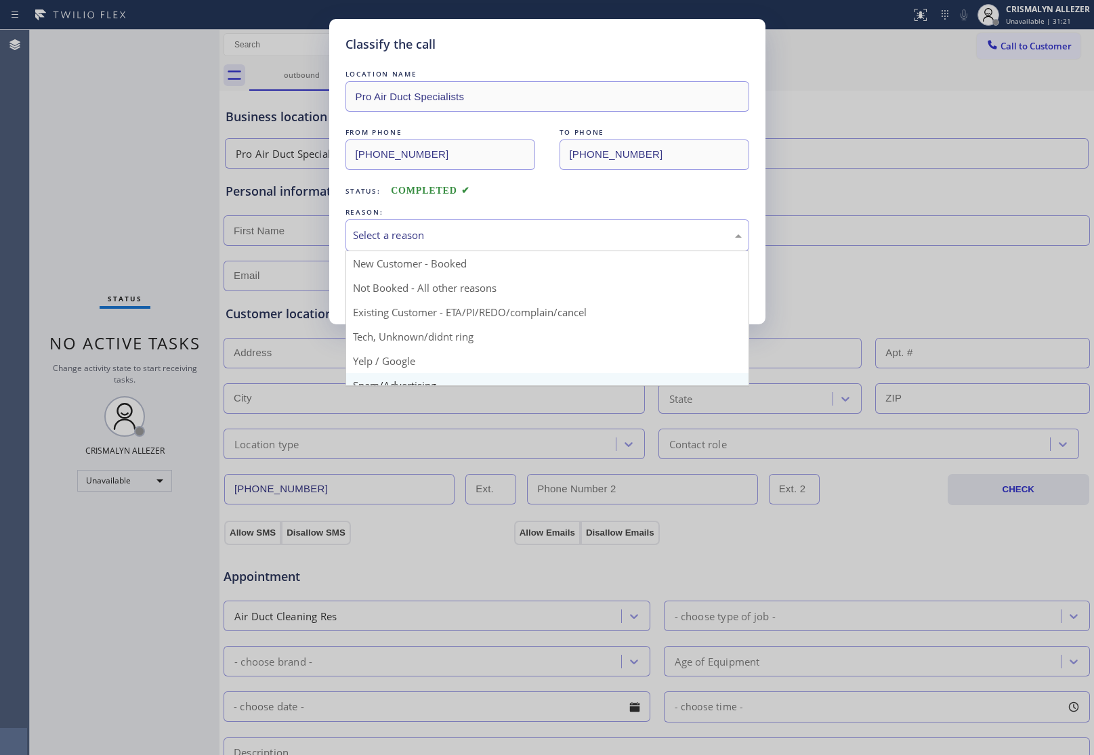
scroll to position [93, 0]
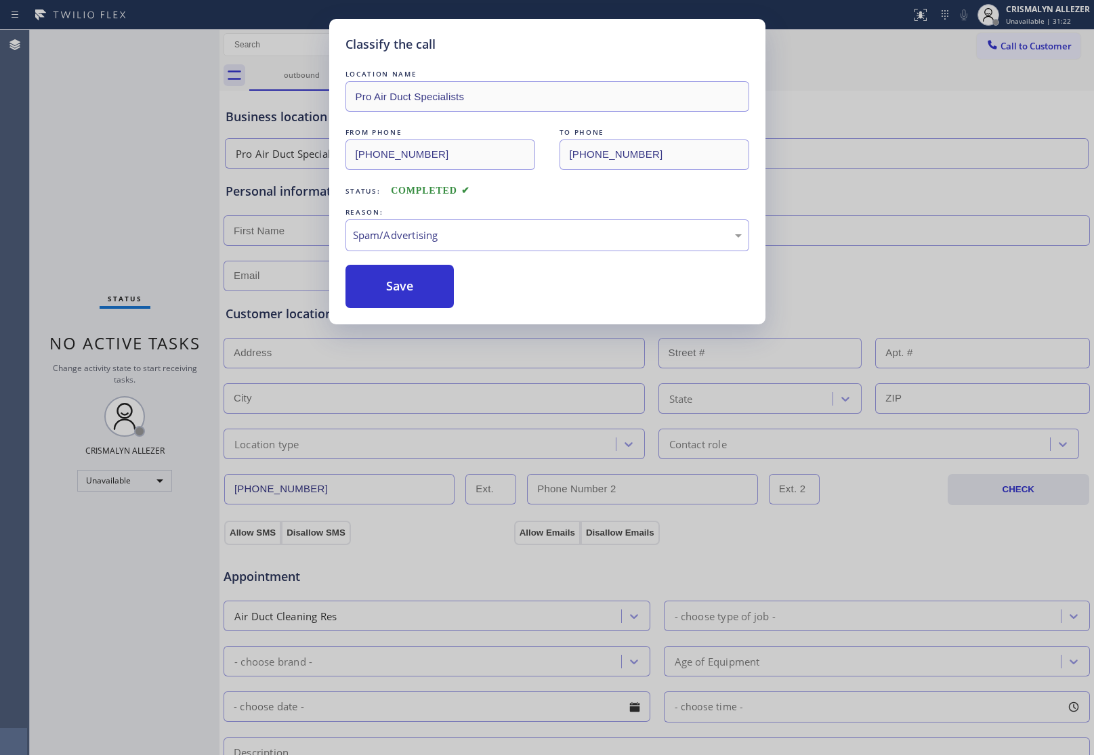
click at [425, 298] on button "Save" at bounding box center [400, 286] width 109 height 43
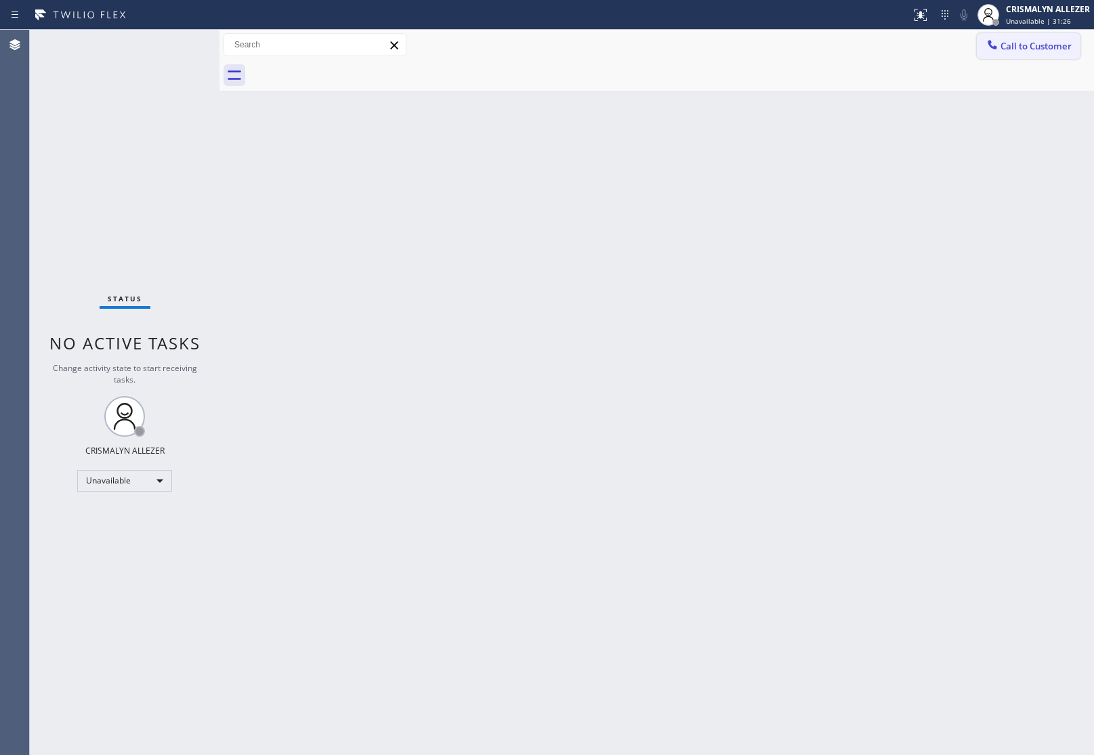
click at [1020, 51] on span "Call to Customer" at bounding box center [1036, 46] width 71 height 12
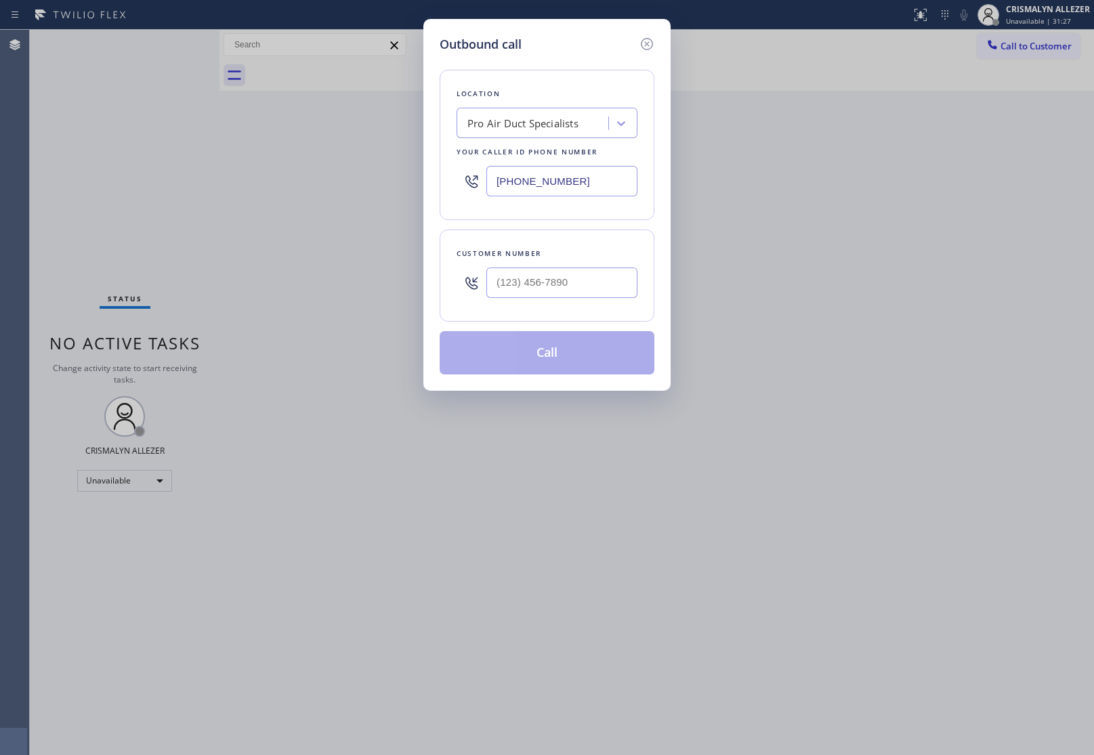
drag, startPoint x: 322, startPoint y: 173, endPoint x: 331, endPoint y: 183, distance: 12.9
click at [315, 173] on div "Outbound call Location Pro Air Duct Specialists Your caller id phone number [PH…" at bounding box center [547, 377] width 1094 height 755
paste input "480) 418-9915"
type input "[PHONE_NUMBER]"
click at [577, 278] on input "(___) ___-____" at bounding box center [561, 283] width 151 height 30
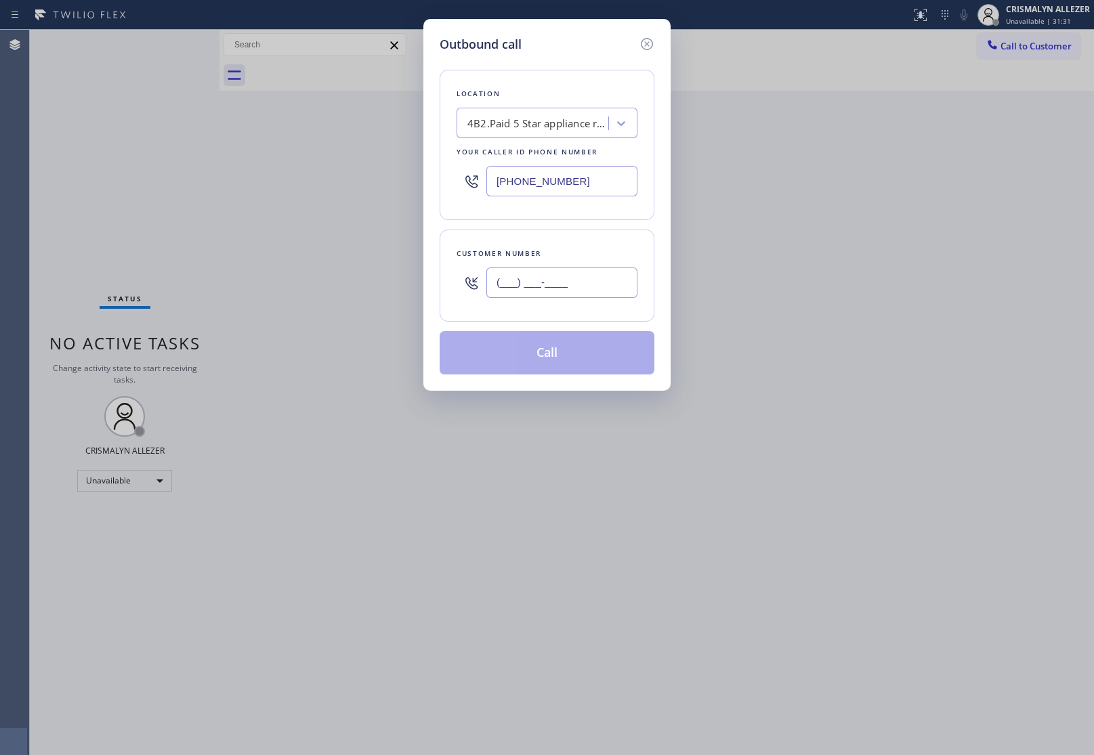
paste input "305) 778-2674"
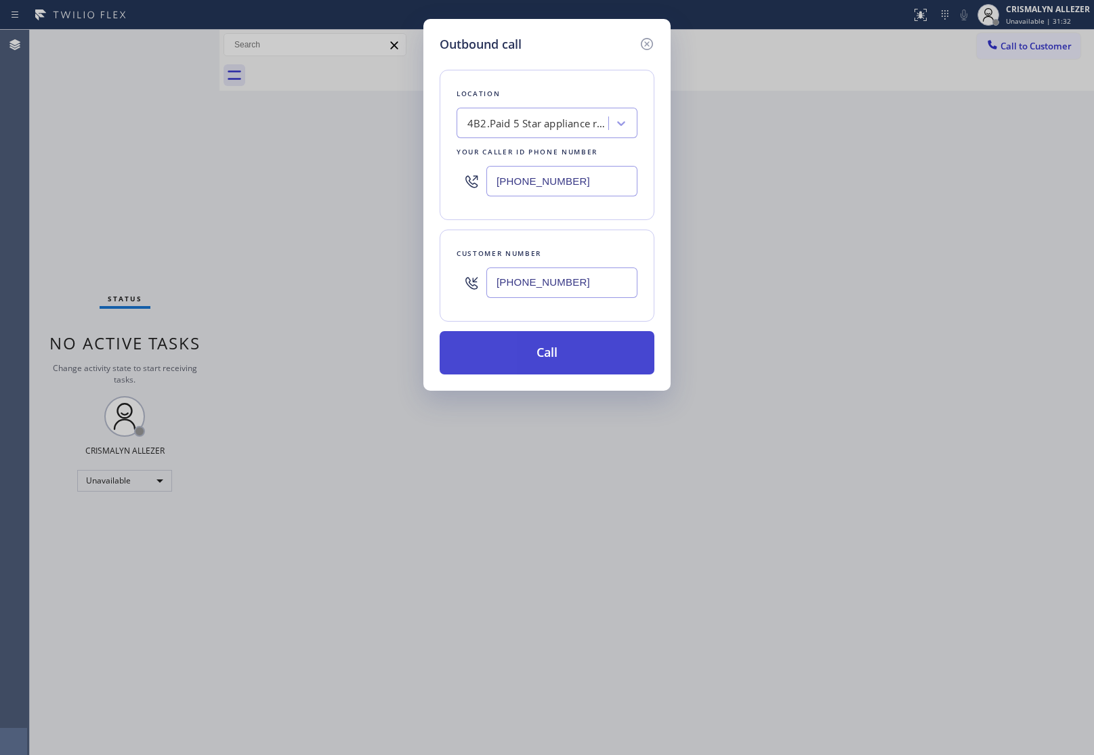
type input "[PHONE_NUMBER]"
click at [550, 360] on button "Call" at bounding box center [547, 352] width 215 height 43
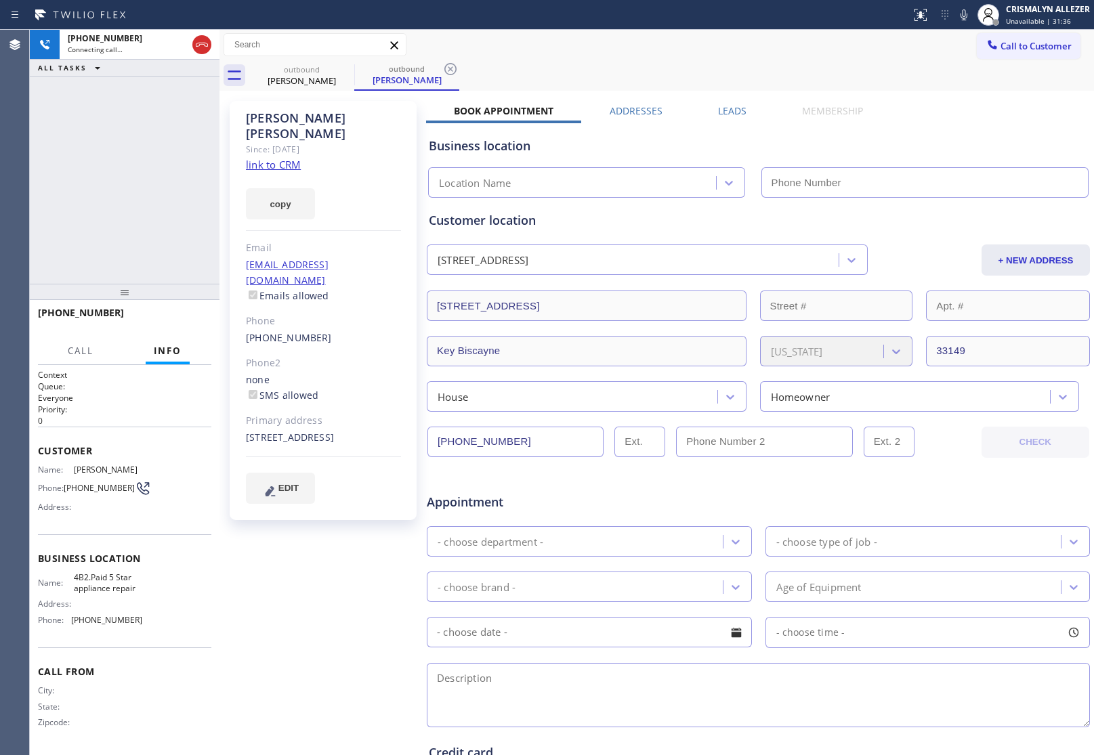
click at [291, 158] on link "link to CRM" at bounding box center [273, 165] width 55 height 14
type input "[PHONE_NUMBER]"
click at [180, 316] on span "HANG UP" at bounding box center [179, 318] width 41 height 9
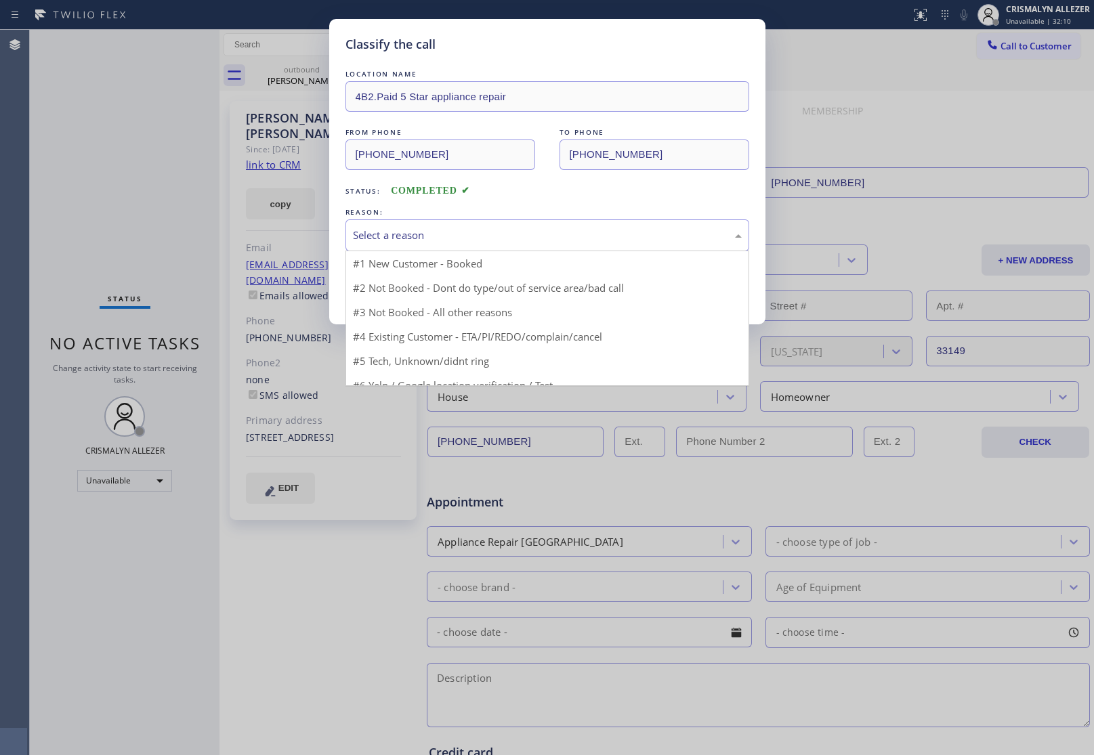
click at [556, 228] on div "Select a reason" at bounding box center [547, 236] width 389 height 16
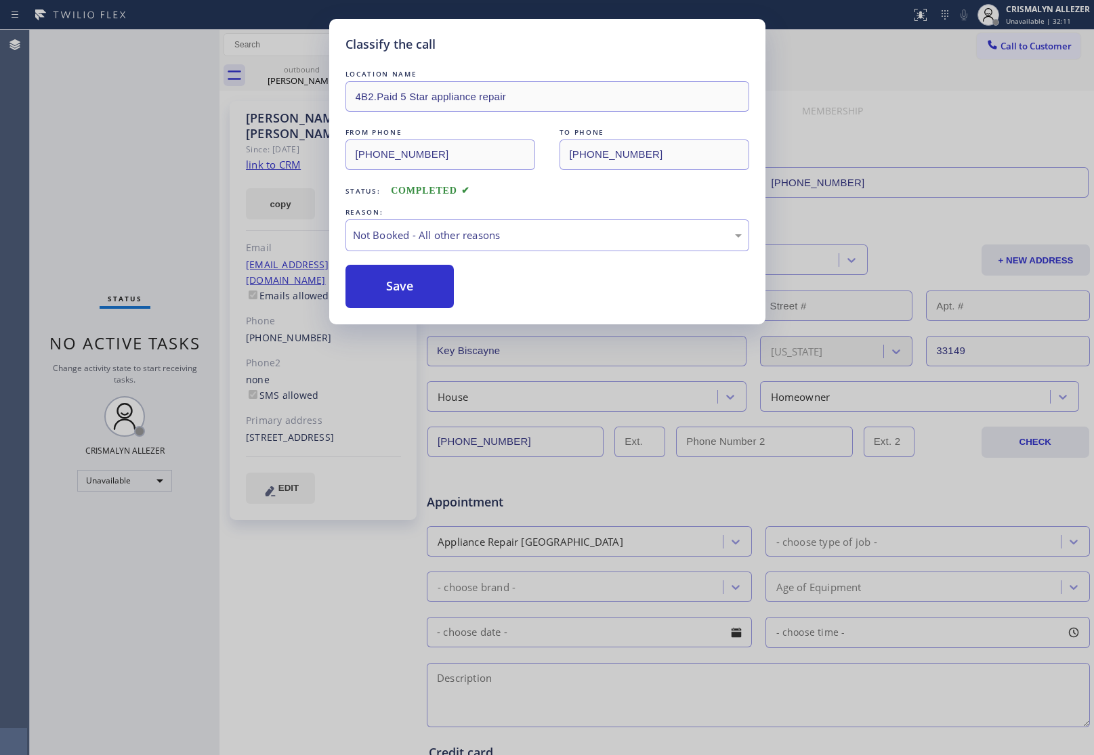
click at [398, 288] on button "Save" at bounding box center [400, 286] width 109 height 43
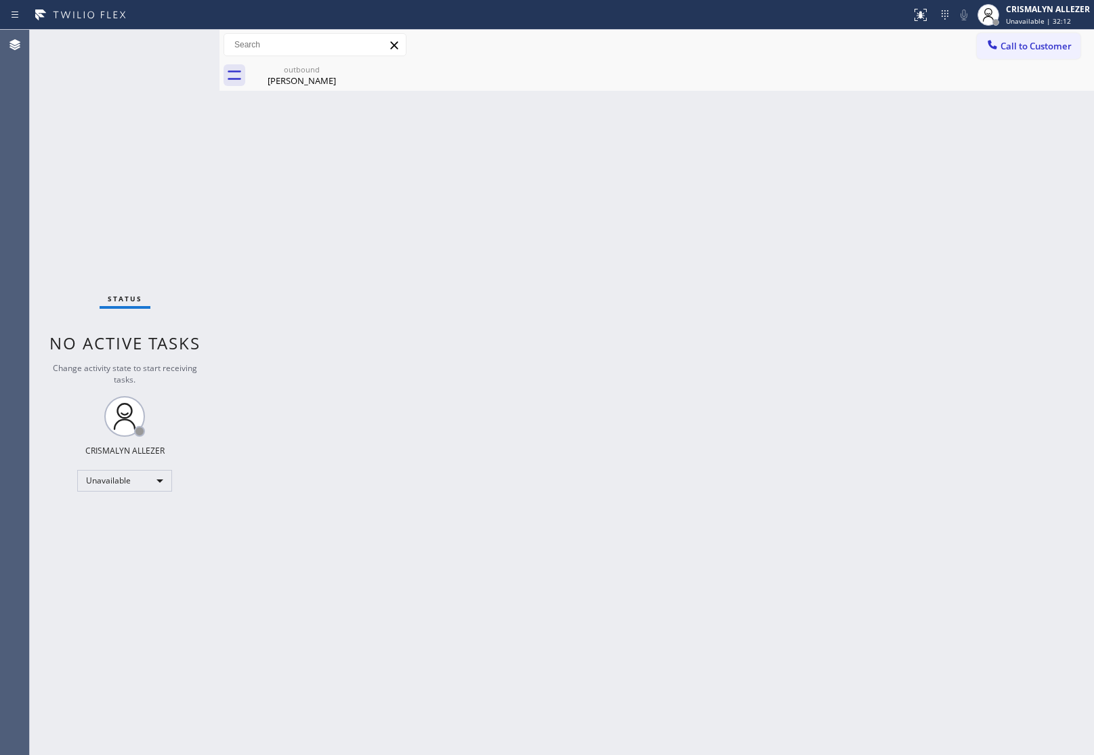
drag, startPoint x: 318, startPoint y: 72, endPoint x: 605, endPoint y: 103, distance: 288.3
click at [331, 78] on div "outbound [PERSON_NAME]" at bounding box center [302, 75] width 102 height 30
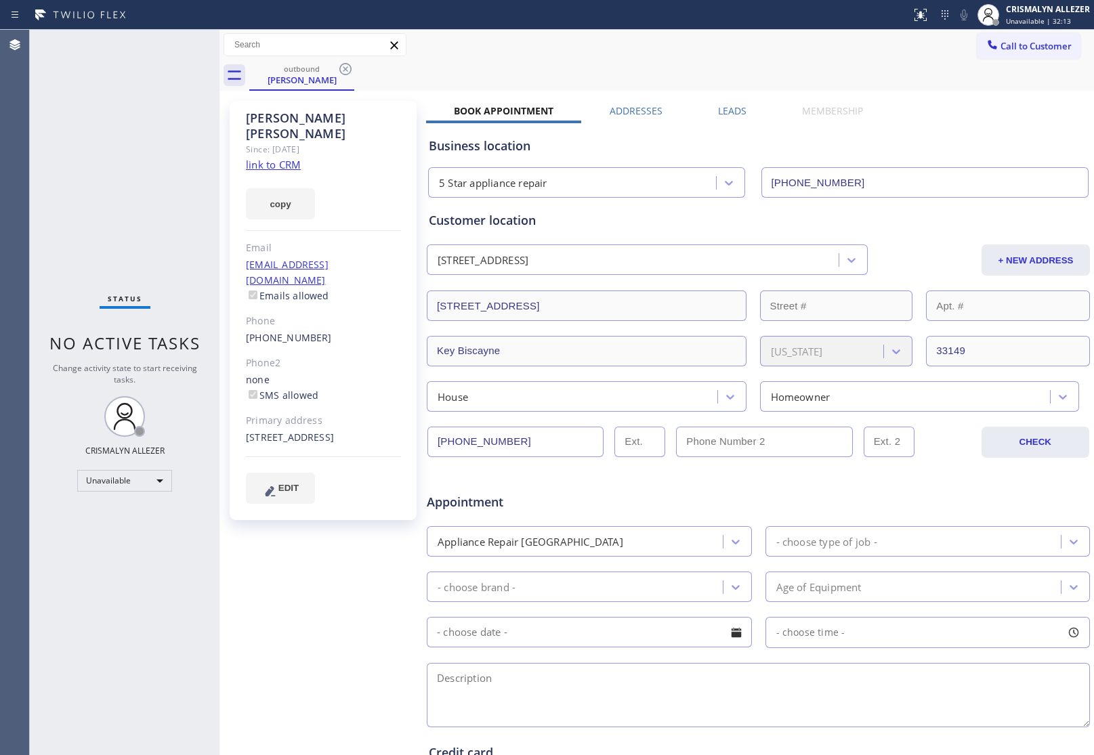
click at [718, 107] on label "Leads" at bounding box center [732, 110] width 28 height 13
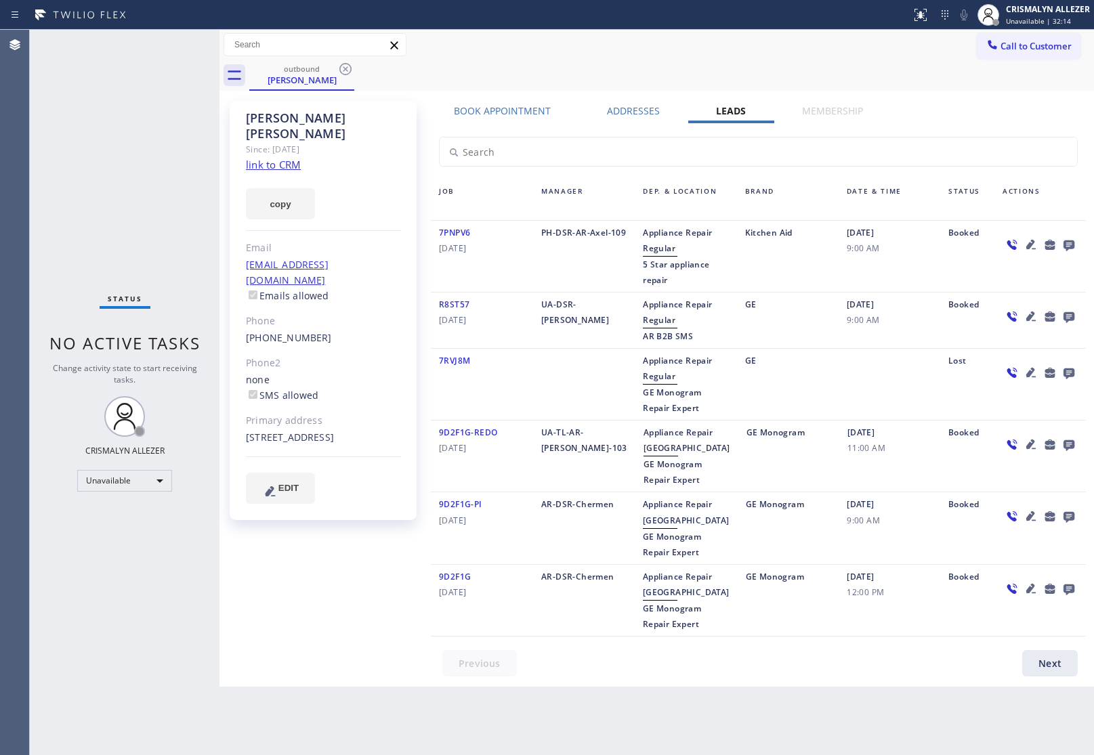
click at [1068, 245] on icon at bounding box center [1069, 245] width 11 height 11
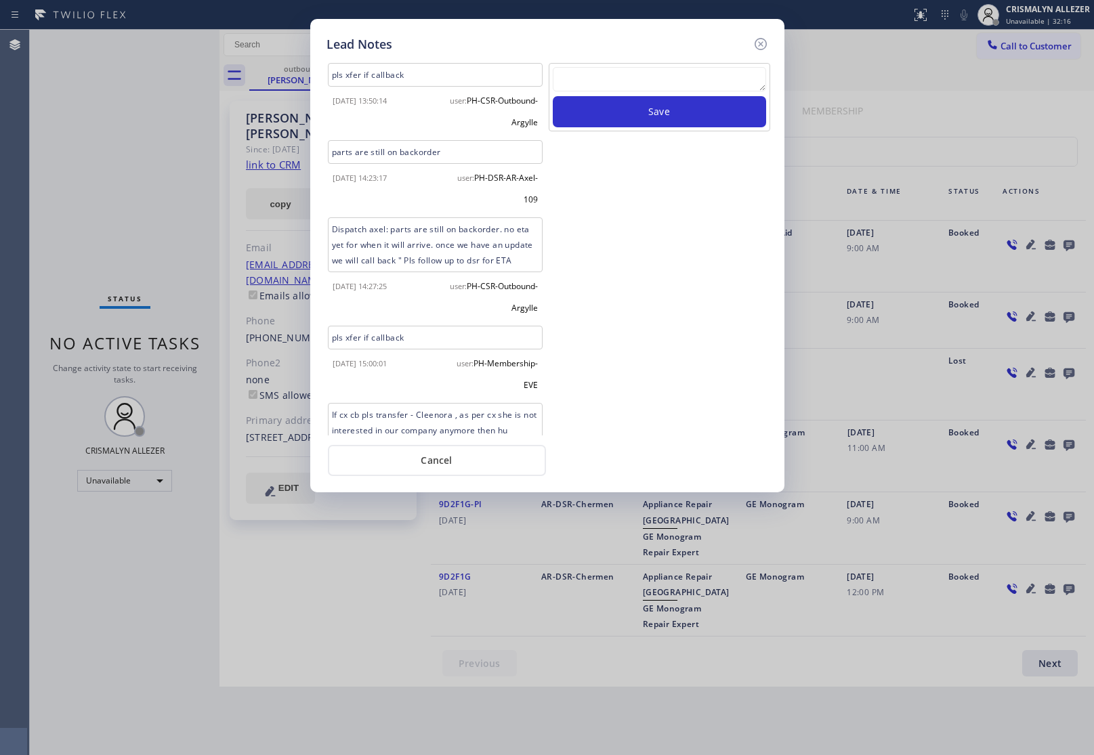
drag, startPoint x: 656, startPoint y: 93, endPoint x: 654, endPoint y: 83, distance: 10.4
click at [654, 91] on div at bounding box center [659, 81] width 213 height 29
click at [652, 81] on textarea at bounding box center [659, 79] width 213 height 24
paste textarea "no answer | pls xfer here cx cb"
type textarea "no answer | pls xfer here cx cb"
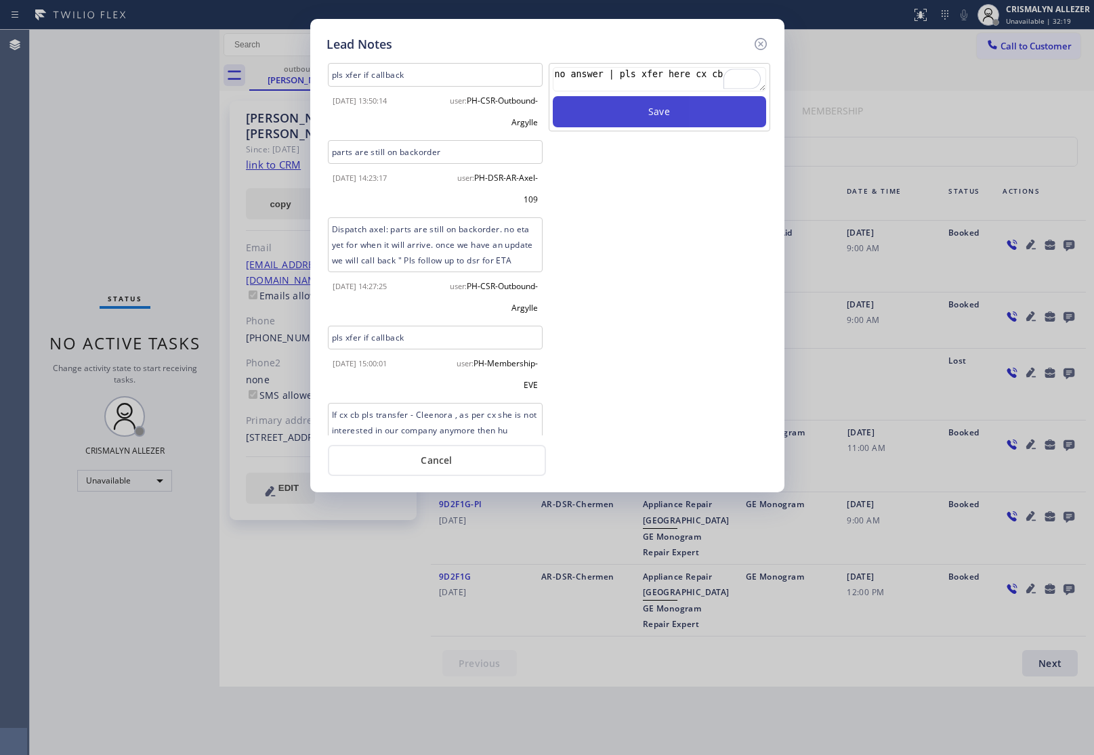
click at [654, 121] on button "Save" at bounding box center [659, 111] width 213 height 31
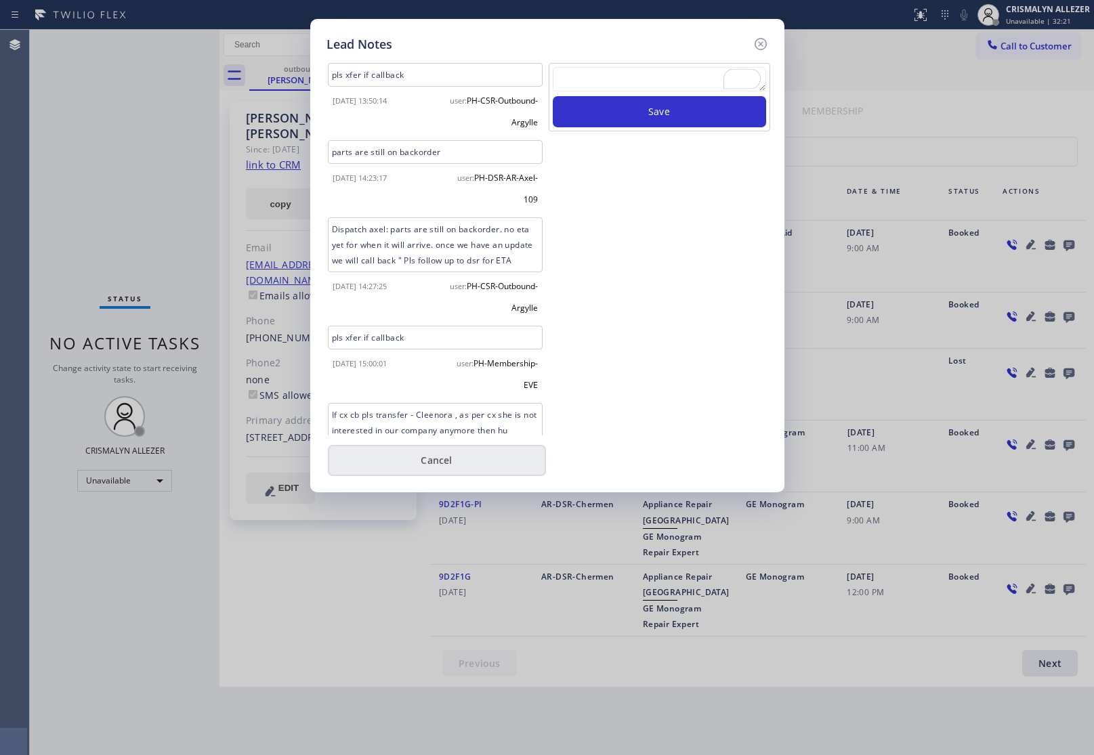
click at [449, 463] on button "Cancel" at bounding box center [437, 460] width 218 height 31
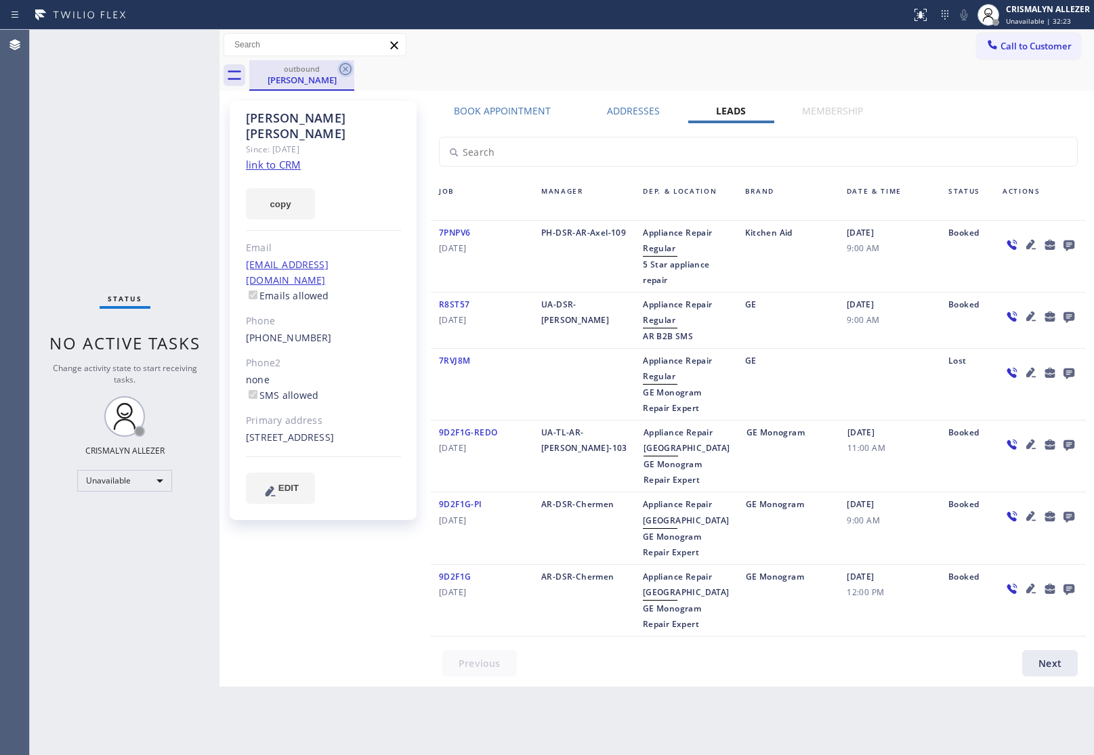
click at [342, 68] on icon at bounding box center [345, 69] width 16 height 16
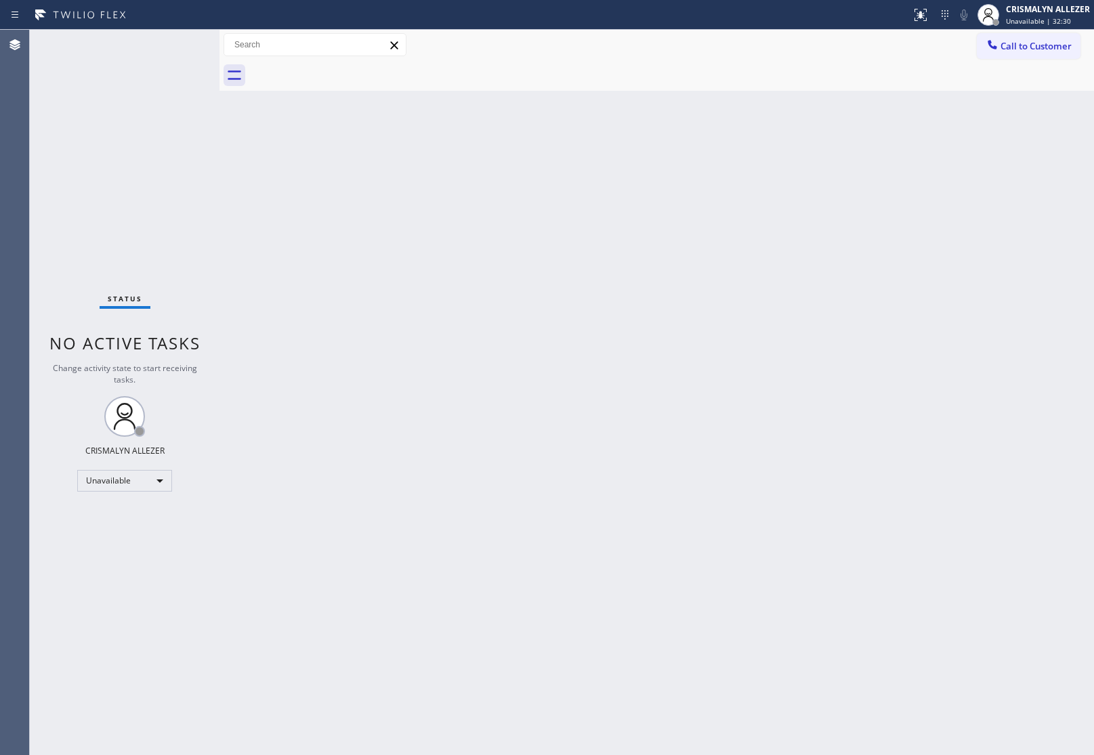
drag, startPoint x: 1034, startPoint y: 38, endPoint x: 1004, endPoint y: 76, distance: 48.2
click at [1034, 37] on button "Call to Customer" at bounding box center [1029, 46] width 104 height 26
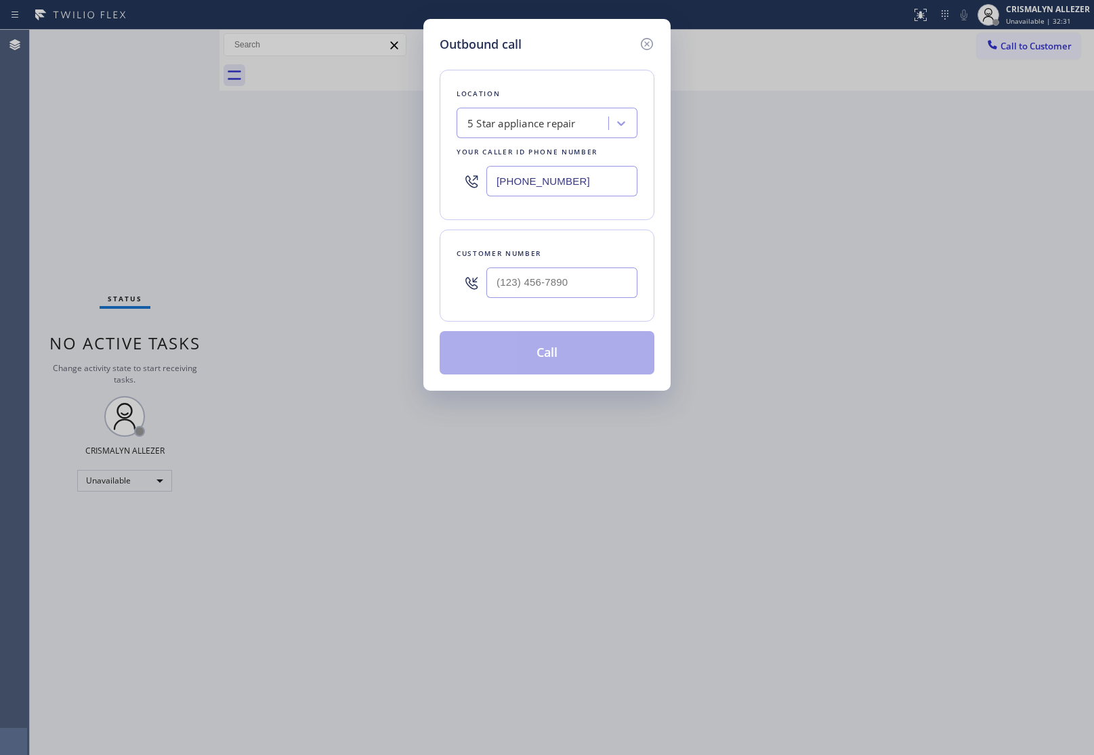
drag, startPoint x: 622, startPoint y: 181, endPoint x: 350, endPoint y: 171, distance: 272.5
click at [373, 171] on div "Outbound call Location 5 Star appliance repair Your caller id phone number [PHO…" at bounding box center [547, 377] width 1094 height 755
paste input "708) 554-7898"
type input "[PHONE_NUMBER]"
click at [580, 298] on input "(___) ___-____" at bounding box center [561, 283] width 151 height 30
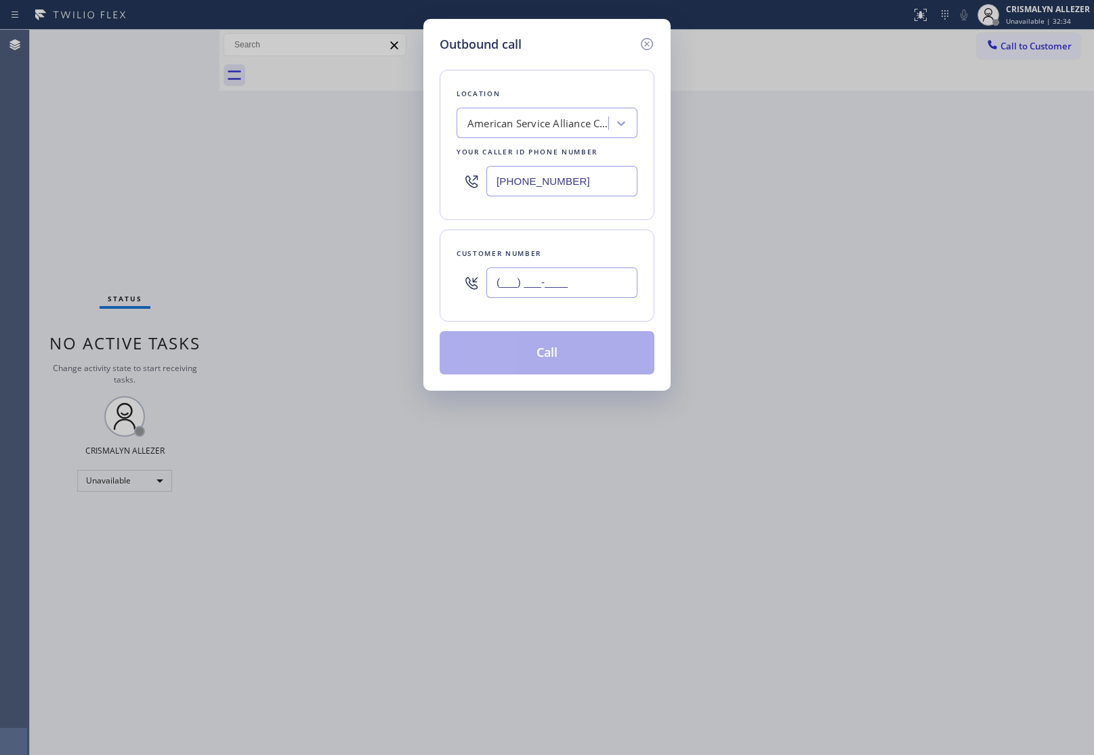
paste input "773) 681-4423"
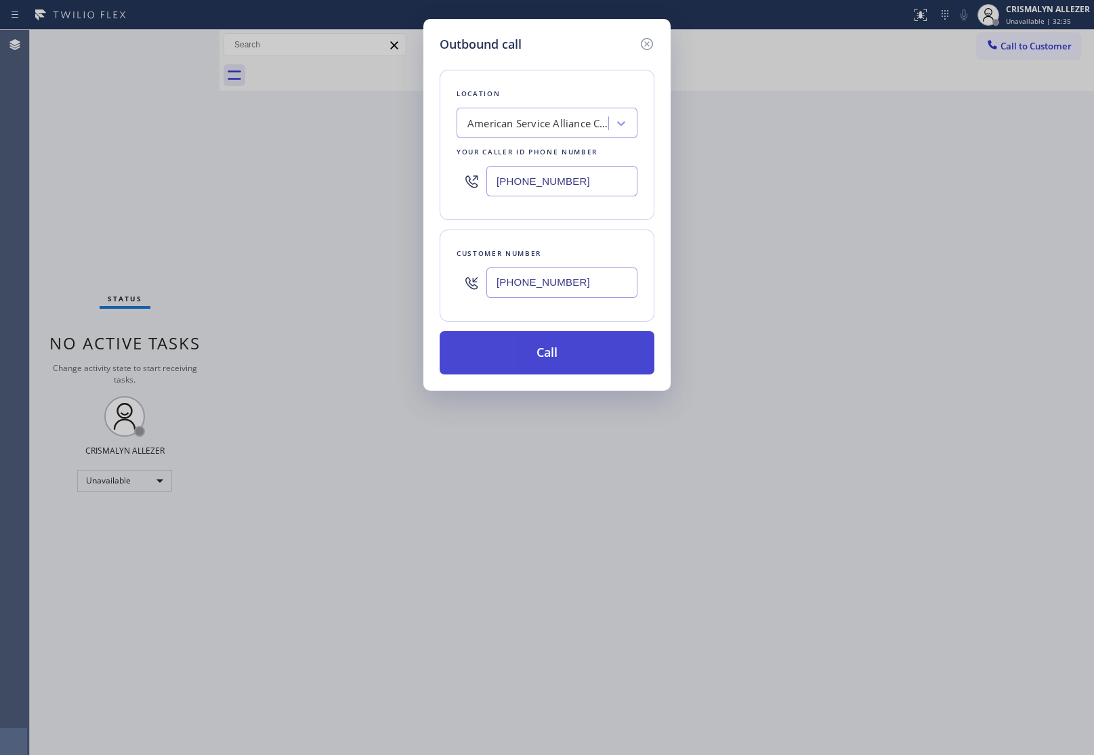
type input "[PHONE_NUMBER]"
click at [551, 351] on button "Call" at bounding box center [547, 352] width 215 height 43
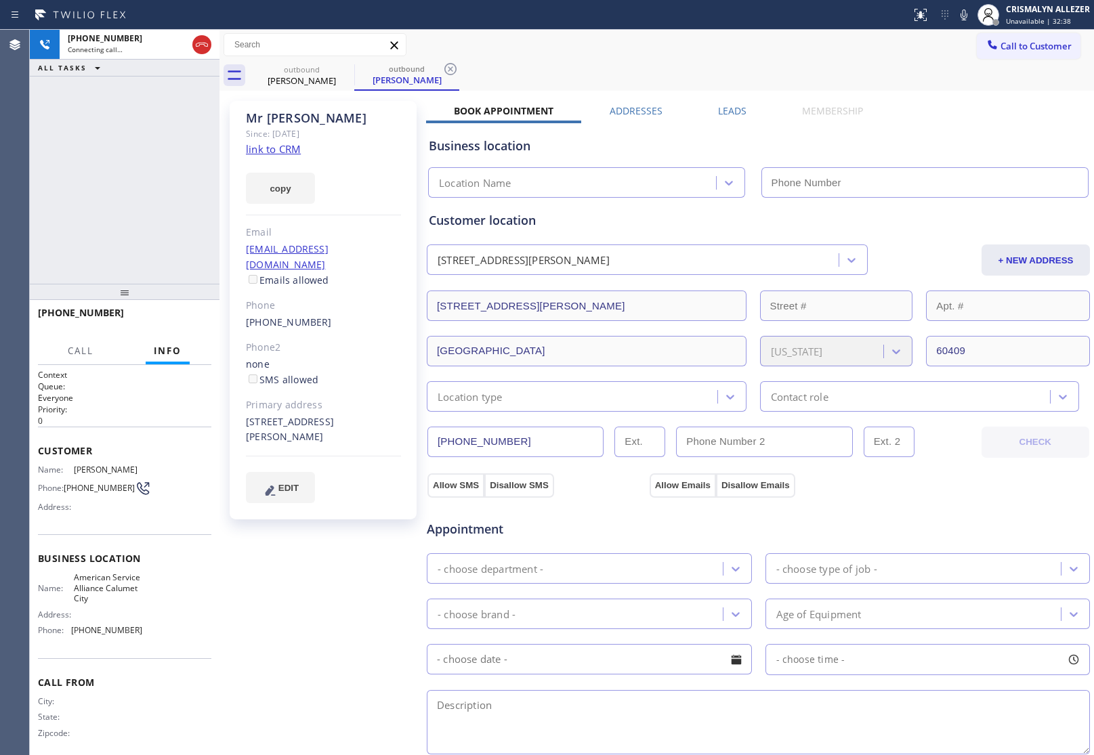
click at [278, 149] on link "link to CRM" at bounding box center [273, 149] width 55 height 14
type input "[PHONE_NUMBER]"
click at [178, 320] on span "HANG UP" at bounding box center [179, 318] width 41 height 9
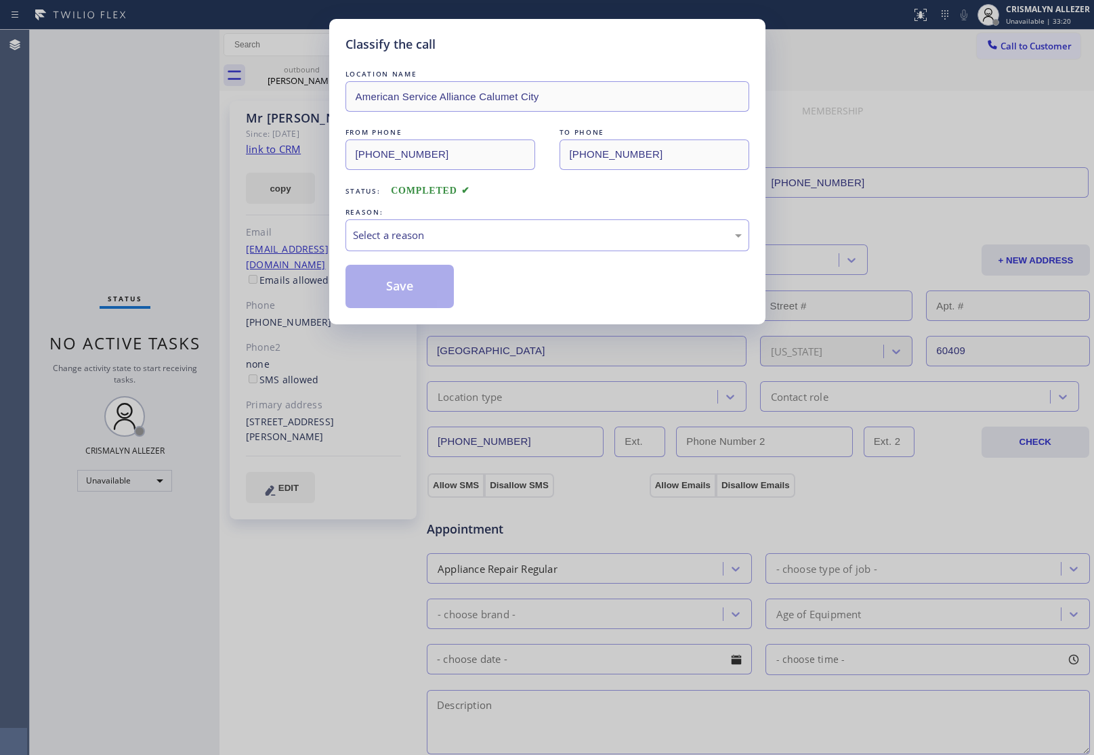
click at [512, 246] on div "Select a reason" at bounding box center [548, 235] width 404 height 32
click at [414, 293] on button "Save" at bounding box center [400, 286] width 109 height 43
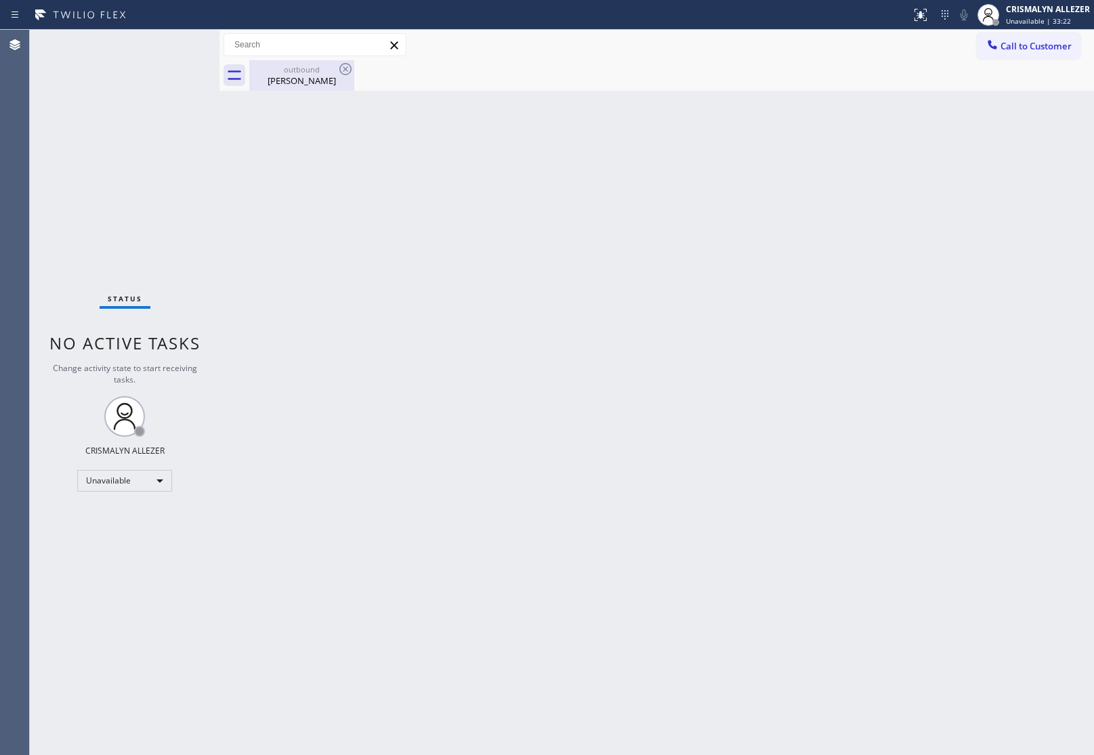
click at [303, 85] on div "[PERSON_NAME]" at bounding box center [302, 81] width 102 height 12
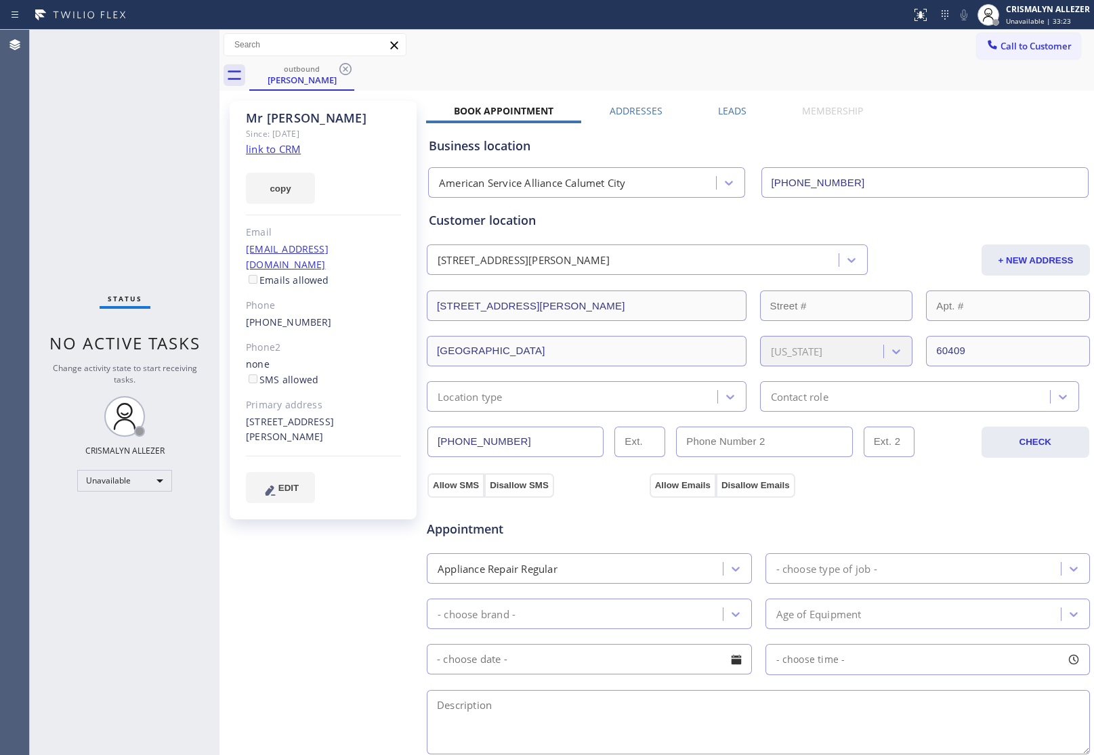
click at [736, 110] on label "Leads" at bounding box center [732, 110] width 28 height 13
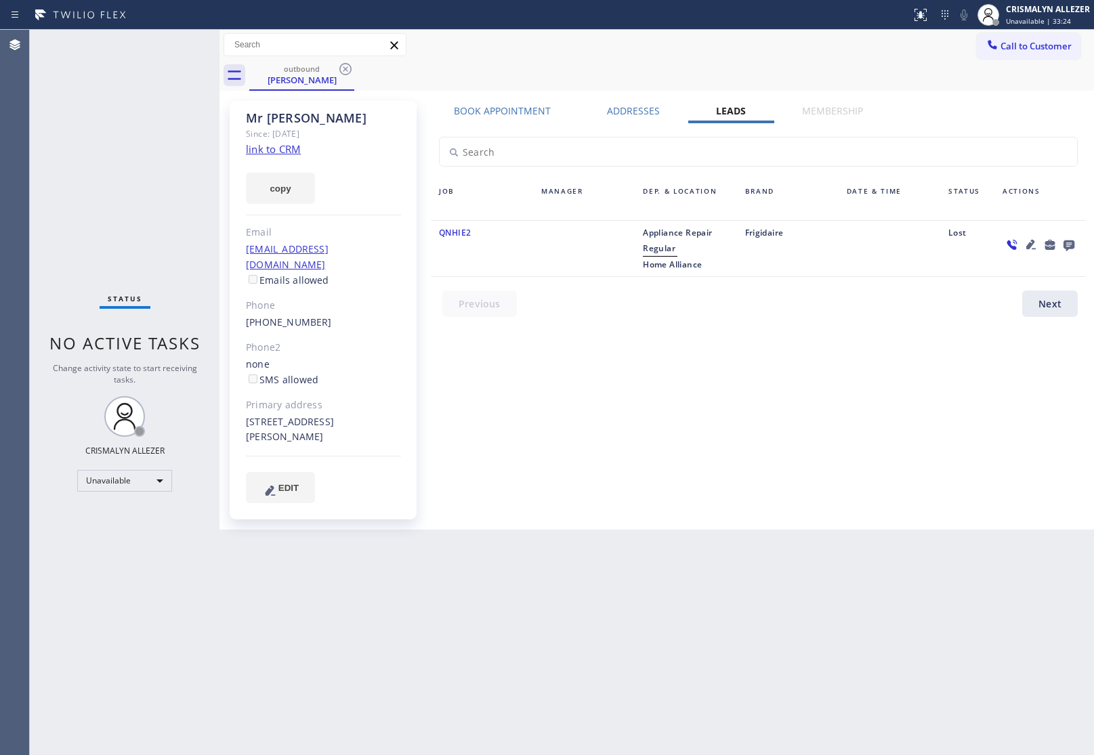
click at [1068, 244] on icon at bounding box center [1069, 245] width 11 height 11
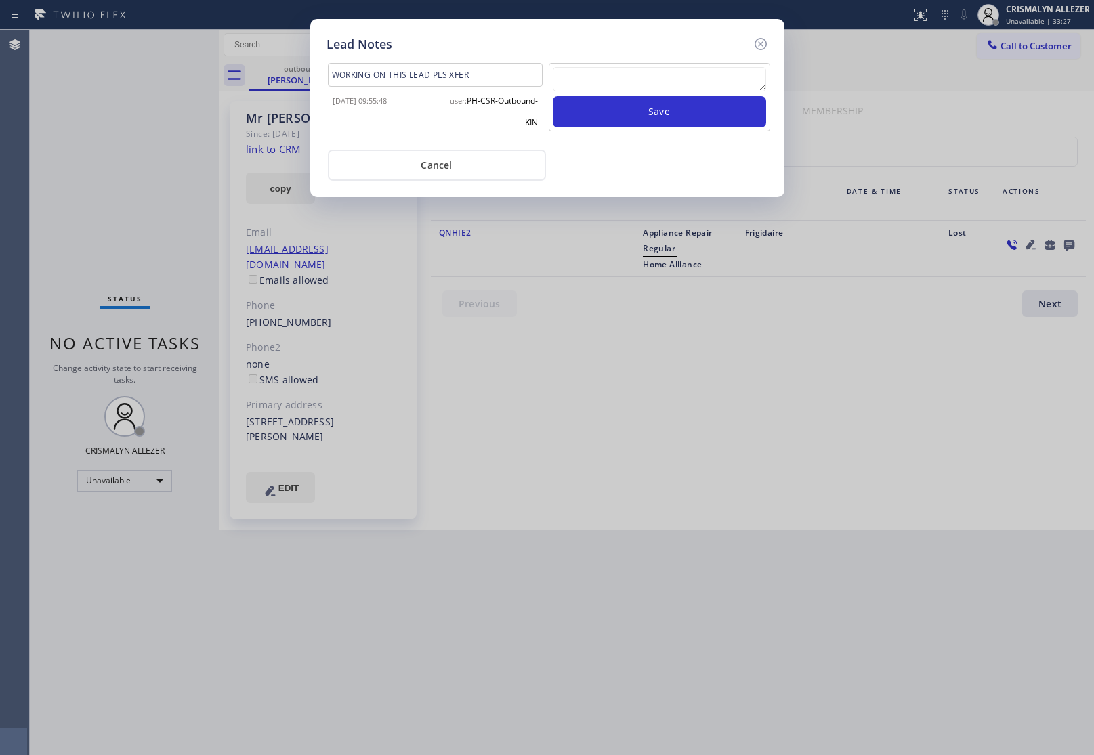
click at [627, 76] on textarea at bounding box center [659, 79] width 213 height 24
paste textarea "no answer | pls xfer here cx cb"
type textarea "no answer | pls xfer here cx cb"
click at [635, 112] on button "Save" at bounding box center [659, 111] width 213 height 31
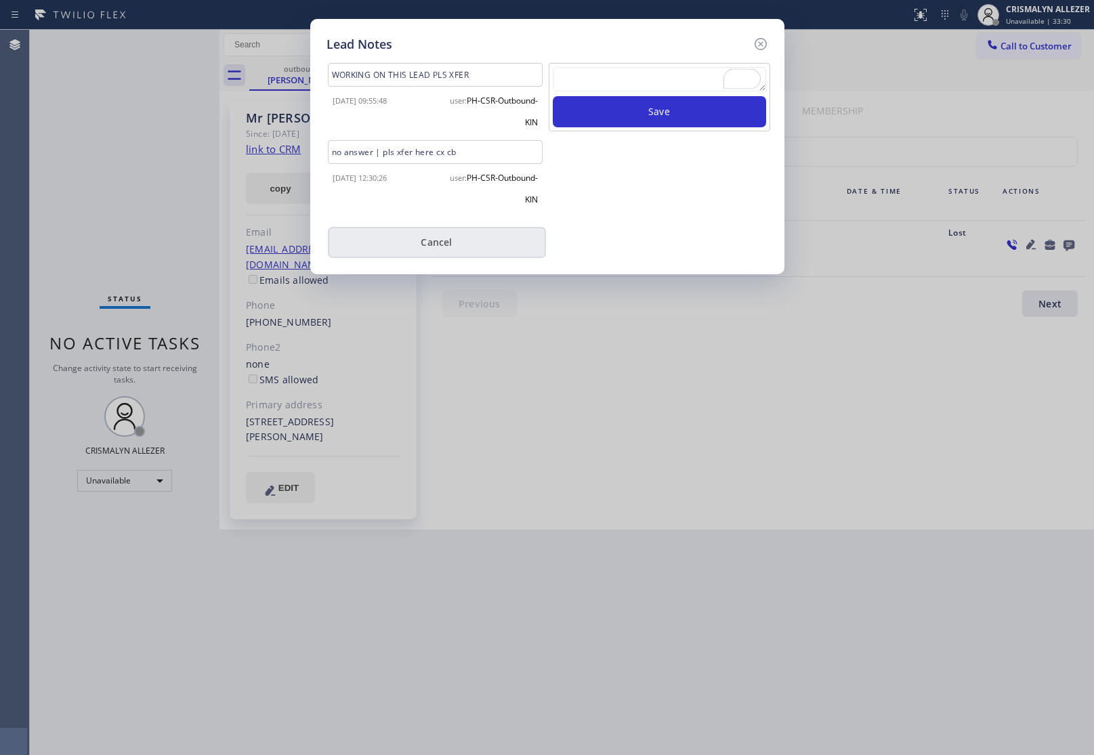
click at [434, 248] on button "Cancel" at bounding box center [437, 242] width 218 height 31
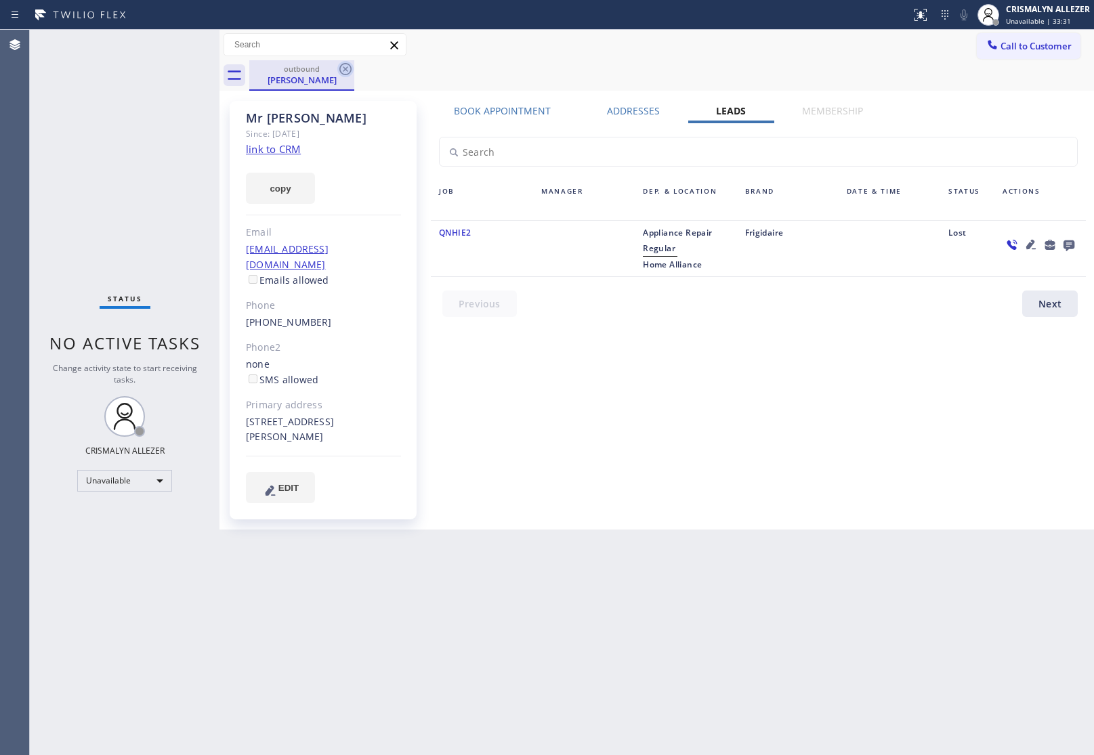
click at [346, 70] on icon at bounding box center [345, 69] width 12 height 12
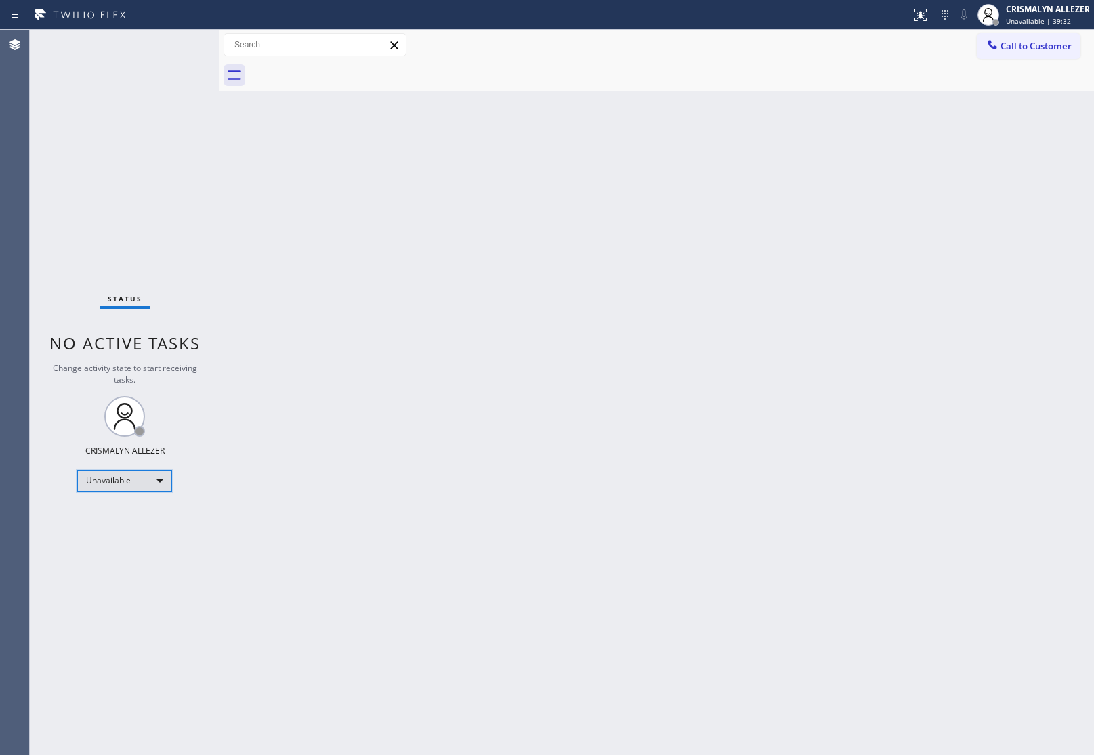
click at [163, 478] on div "Unavailable" at bounding box center [124, 481] width 95 height 22
click at [130, 552] on li "Break" at bounding box center [124, 550] width 92 height 16
